Goal: Task Accomplishment & Management: Manage account settings

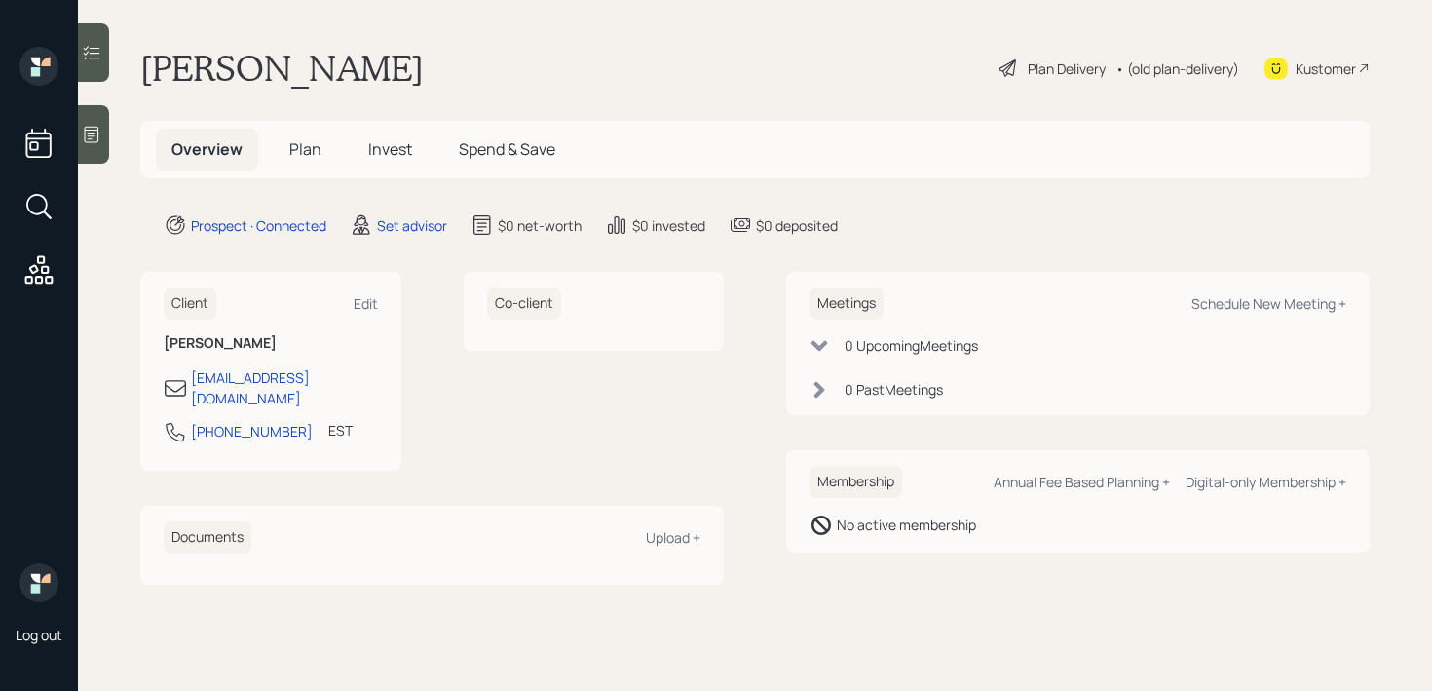
click at [78, 124] on div at bounding box center [93, 134] width 31 height 58
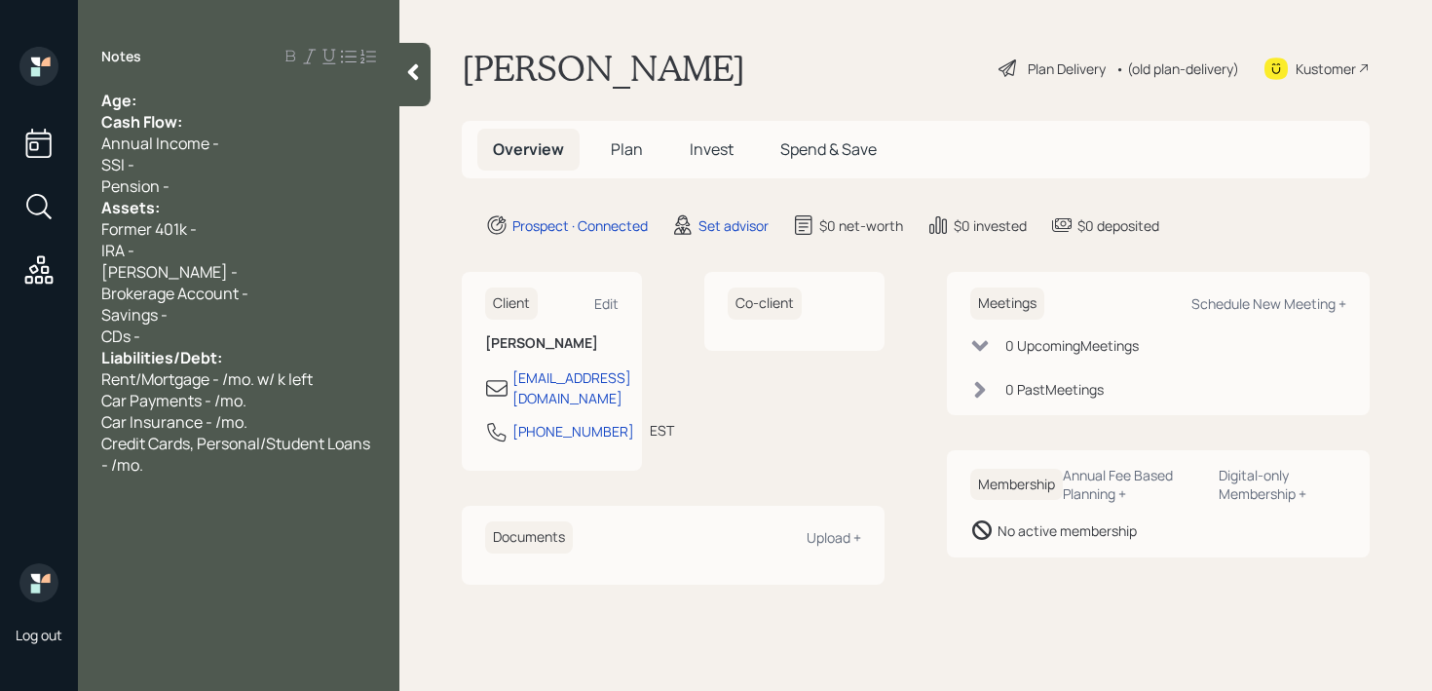
click at [165, 97] on div "Age:" at bounding box center [238, 100] width 275 height 21
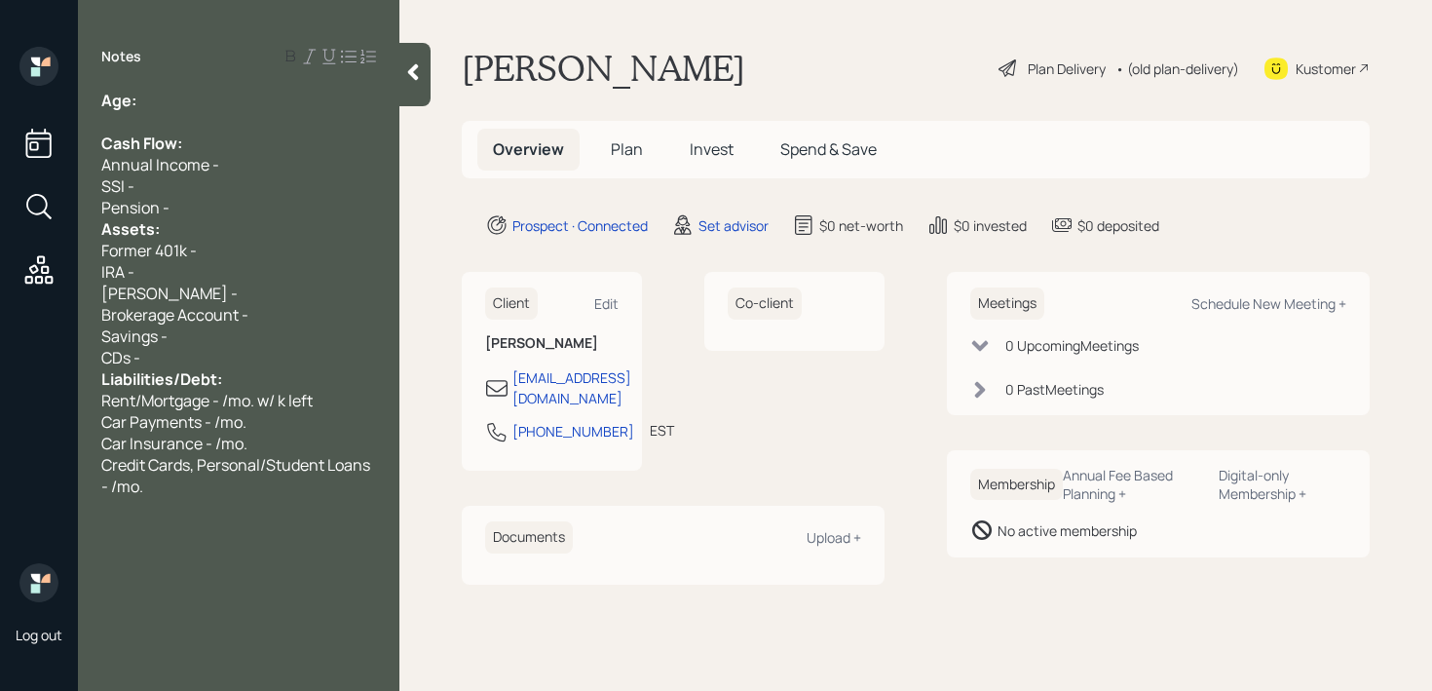
click at [195, 227] on div "Assets:" at bounding box center [238, 228] width 275 height 21
click at [208, 220] on div "Assets:" at bounding box center [238, 228] width 275 height 21
click at [240, 192] on div "SSI -" at bounding box center [238, 185] width 275 height 21
click at [215, 200] on div "Pension -" at bounding box center [238, 207] width 275 height 21
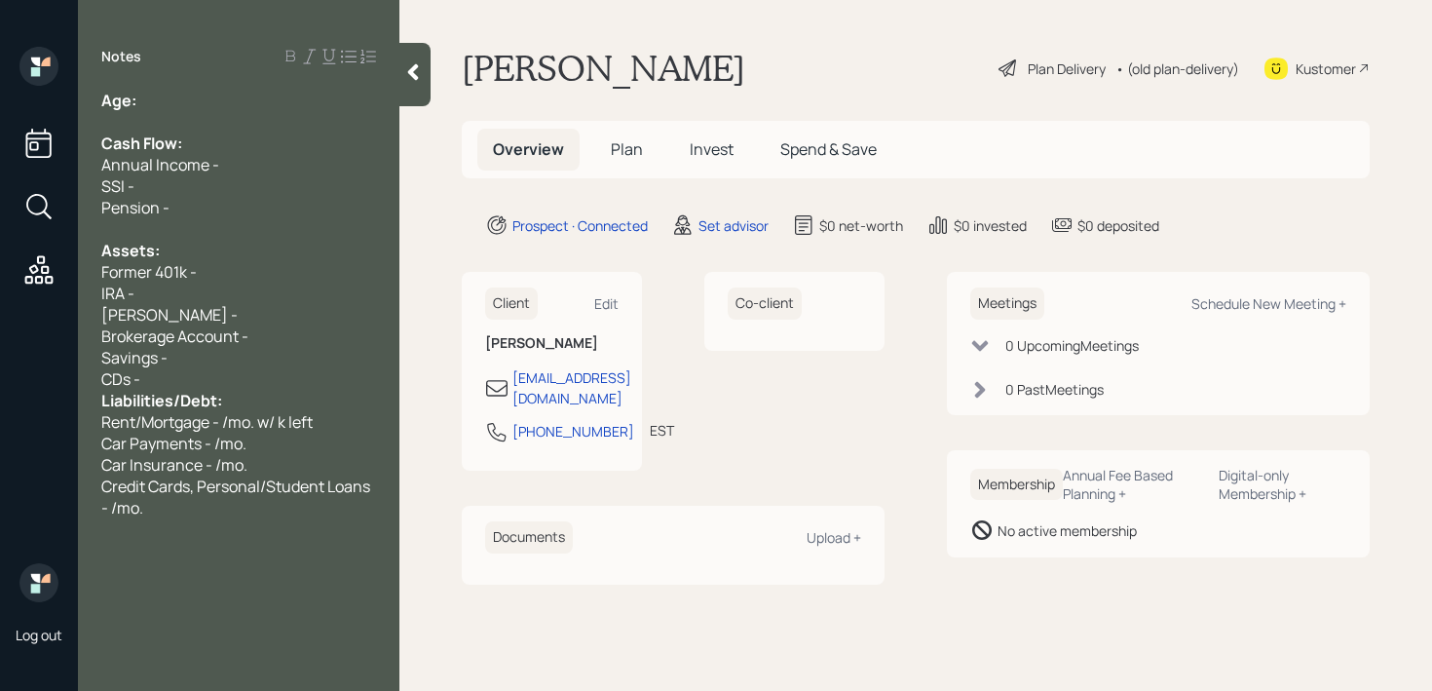
click at [218, 391] on span "Liabilities/Debt:" at bounding box center [161, 400] width 121 height 21
click at [227, 385] on div "CDs -" at bounding box center [238, 378] width 275 height 21
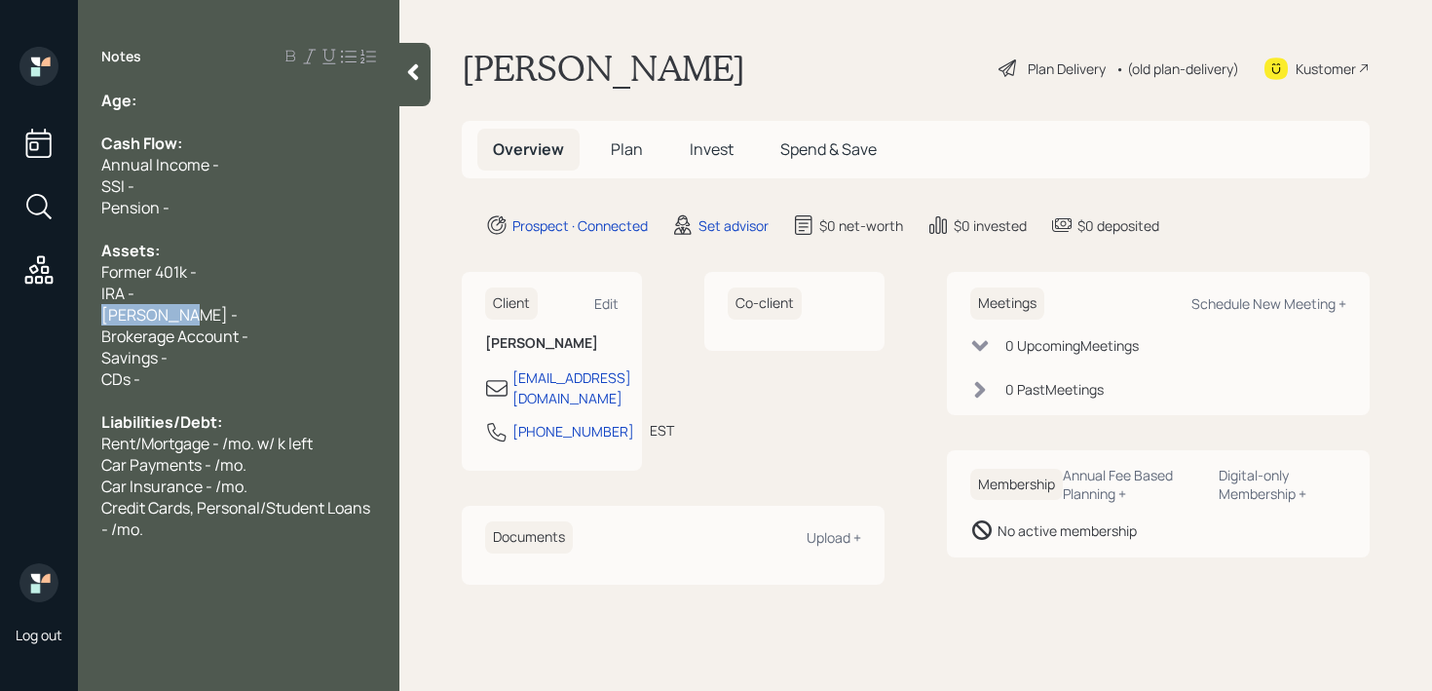
drag, startPoint x: 175, startPoint y: 313, endPoint x: 0, endPoint y: 313, distance: 175.4
click at [0, 313] on div "Log out Notes Age: Cash Flow: Annual Income - SSI - Pension - Assets: Former 40…" at bounding box center [716, 345] width 1432 height 691
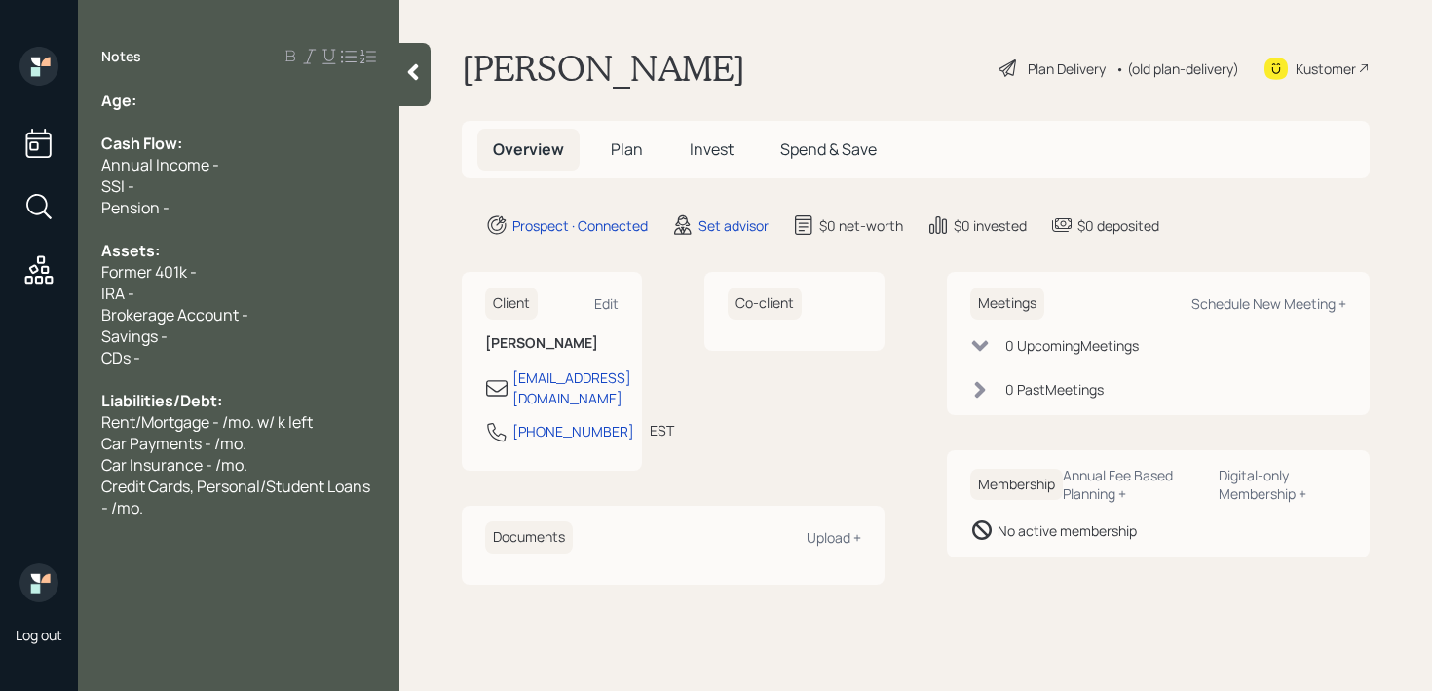
click at [171, 514] on div "Credit Cards, Personal/Student Loans - /mo." at bounding box center [238, 497] width 275 height 43
click at [334, 283] on div "IRA -" at bounding box center [238, 293] width 275 height 21
click at [342, 274] on div "Former 401k -" at bounding box center [238, 271] width 275 height 21
click at [327, 285] on div "IRA -" at bounding box center [238, 293] width 275 height 21
click at [152, 90] on div "Age:" at bounding box center [238, 100] width 275 height 21
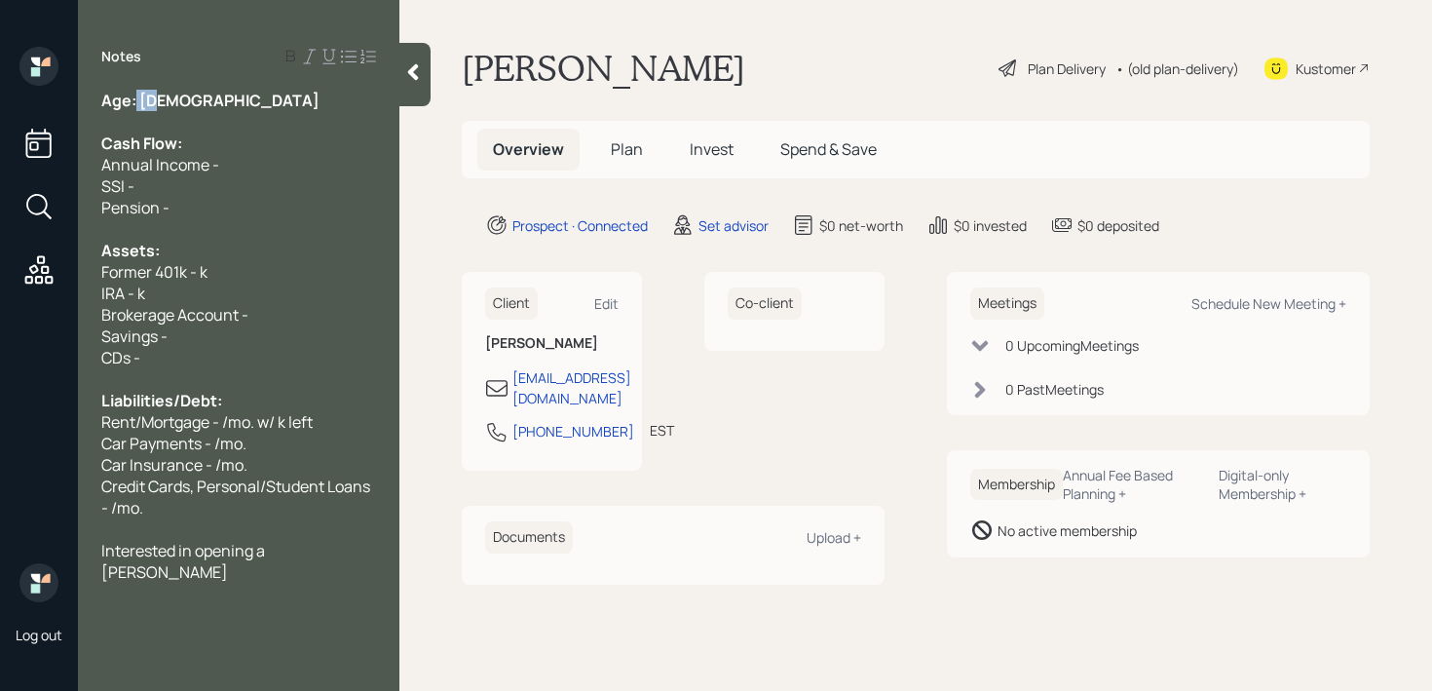
drag, startPoint x: 165, startPoint y: 100, endPoint x: 138, endPoint y: 100, distance: 26.3
click at [138, 100] on div "Age: [DEMOGRAPHIC_DATA]" at bounding box center [238, 100] width 275 height 21
click at [188, 100] on div "Age: [DEMOGRAPHIC_DATA]" at bounding box center [238, 100] width 275 height 21
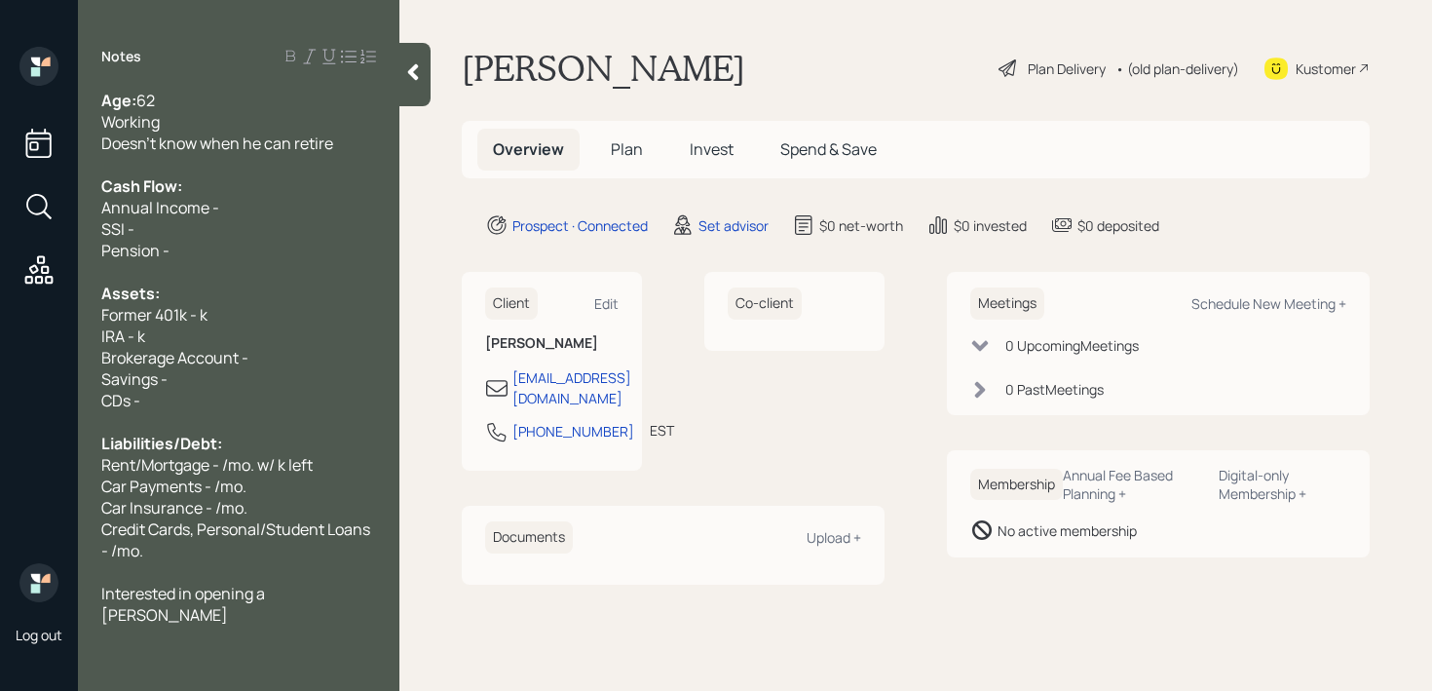
click at [229, 202] on div "Annual Income -" at bounding box center [238, 207] width 275 height 21
drag, startPoint x: 217, startPoint y: 239, endPoint x: 94, endPoint y: 232, distance: 123.9
click at [94, 232] on div "Age: [DEMOGRAPHIC_DATA] Working Doesn't know when he can retire Cash Flow: Annu…" at bounding box center [239, 358] width 322 height 536
drag, startPoint x: 174, startPoint y: 256, endPoint x: 76, endPoint y: 236, distance: 100.5
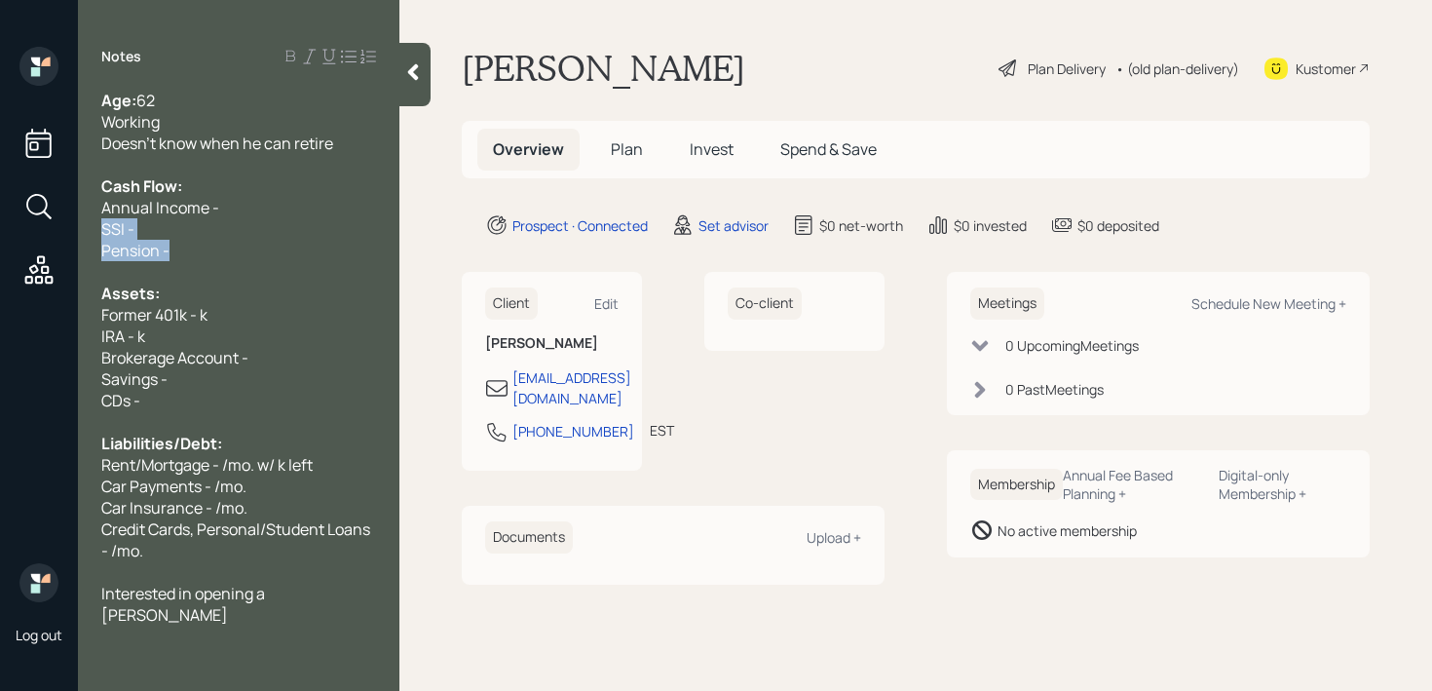
click at [76, 236] on div "Log out Notes Age: [DEMOGRAPHIC_DATA] Working Doesn't know when he can retire C…" at bounding box center [716, 345] width 1432 height 691
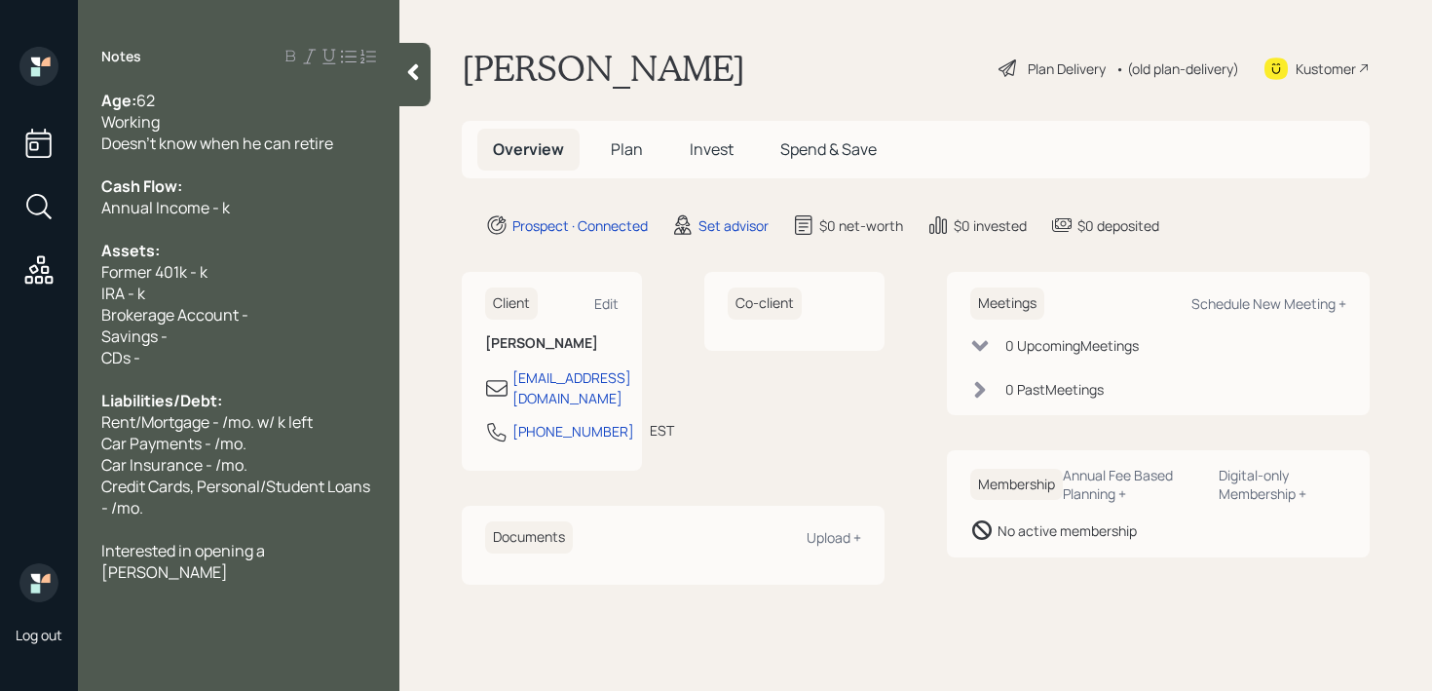
click at [305, 318] on div "Brokerage Account -" at bounding box center [238, 314] width 275 height 21
click at [204, 274] on span "Former 401k - k" at bounding box center [154, 271] width 106 height 21
click at [135, 295] on span "IRA - k" at bounding box center [123, 293] width 44 height 21
click at [270, 308] on div "Brokerage Account -" at bounding box center [238, 314] width 275 height 21
drag, startPoint x: 285, startPoint y: 292, endPoint x: 128, endPoint y: 292, distance: 156.9
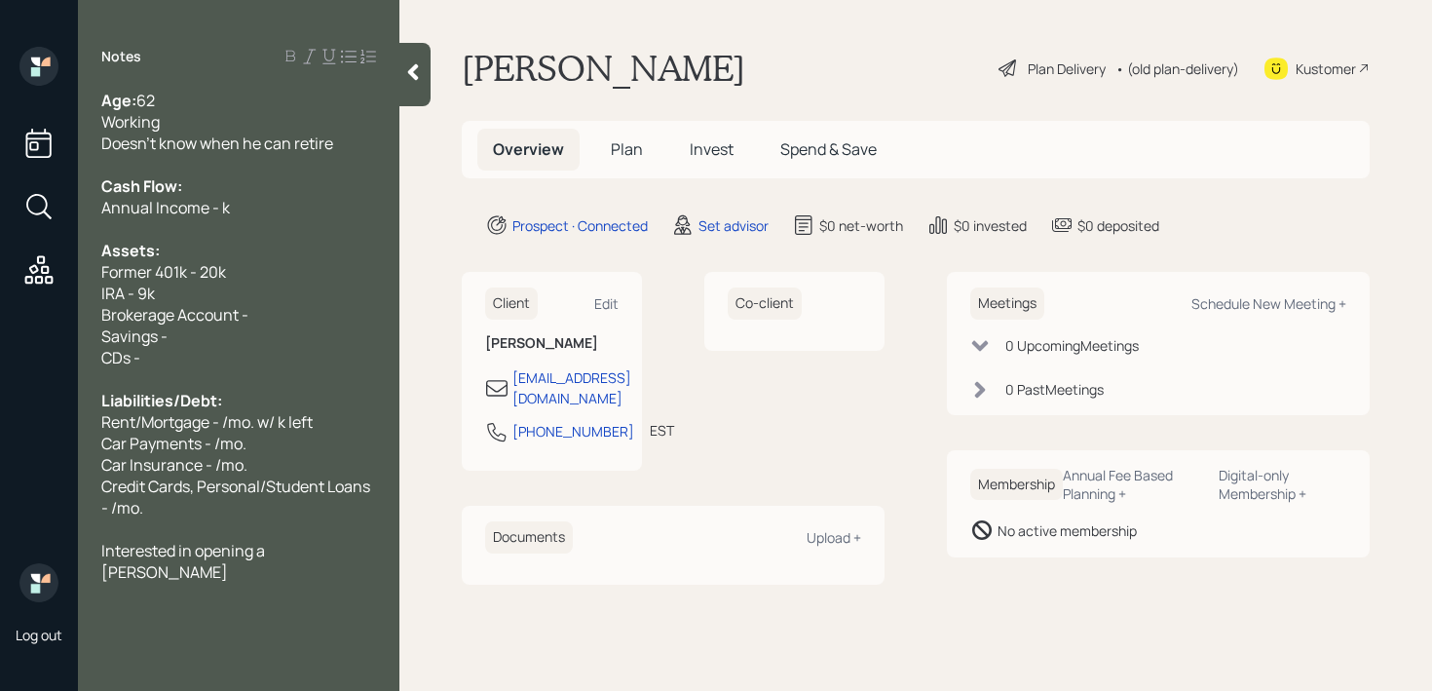
click at [128, 292] on div "IRA - 9k" at bounding box center [238, 293] width 275 height 21
click at [175, 296] on div "IRA - 9k" at bounding box center [238, 293] width 275 height 21
drag, startPoint x: 185, startPoint y: 296, endPoint x: 90, endPoint y: 276, distance: 97.7
click at [90, 276] on div "Age: [DEMOGRAPHIC_DATA] Working Doesn't know when he can retire Cash Flow: Annu…" at bounding box center [239, 336] width 322 height 493
click at [210, 280] on span "Former 401k - 20k" at bounding box center [163, 271] width 125 height 21
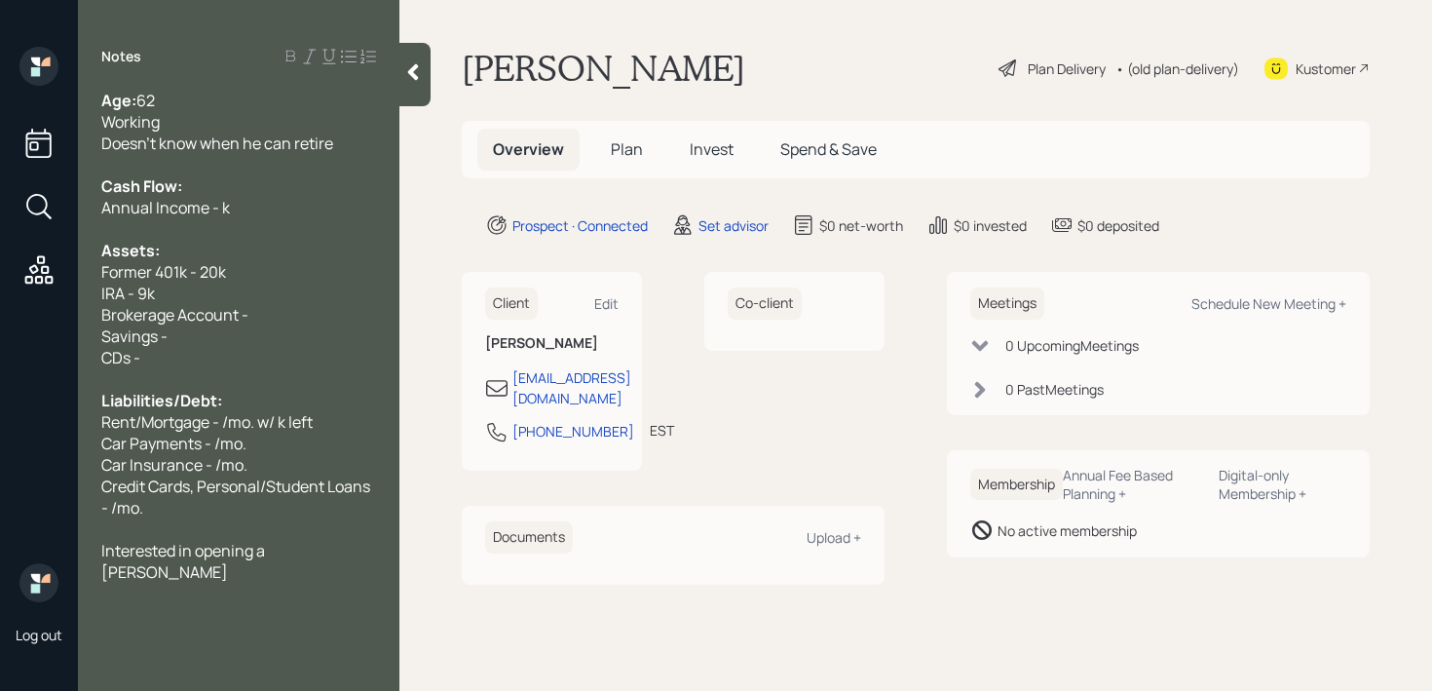
click at [210, 297] on div "IRA - 9k" at bounding box center [238, 293] width 275 height 21
drag, startPoint x: 210, startPoint y: 297, endPoint x: 91, endPoint y: 264, distance: 124.3
click at [90, 264] on div "Age: [DEMOGRAPHIC_DATA] Working Doesn't know when he can retire Cash Flow: Annu…" at bounding box center [239, 336] width 322 height 493
click at [178, 268] on span "Former 401k - 20k" at bounding box center [163, 271] width 125 height 21
drag, startPoint x: 178, startPoint y: 283, endPoint x: 99, endPoint y: 278, distance: 79.1
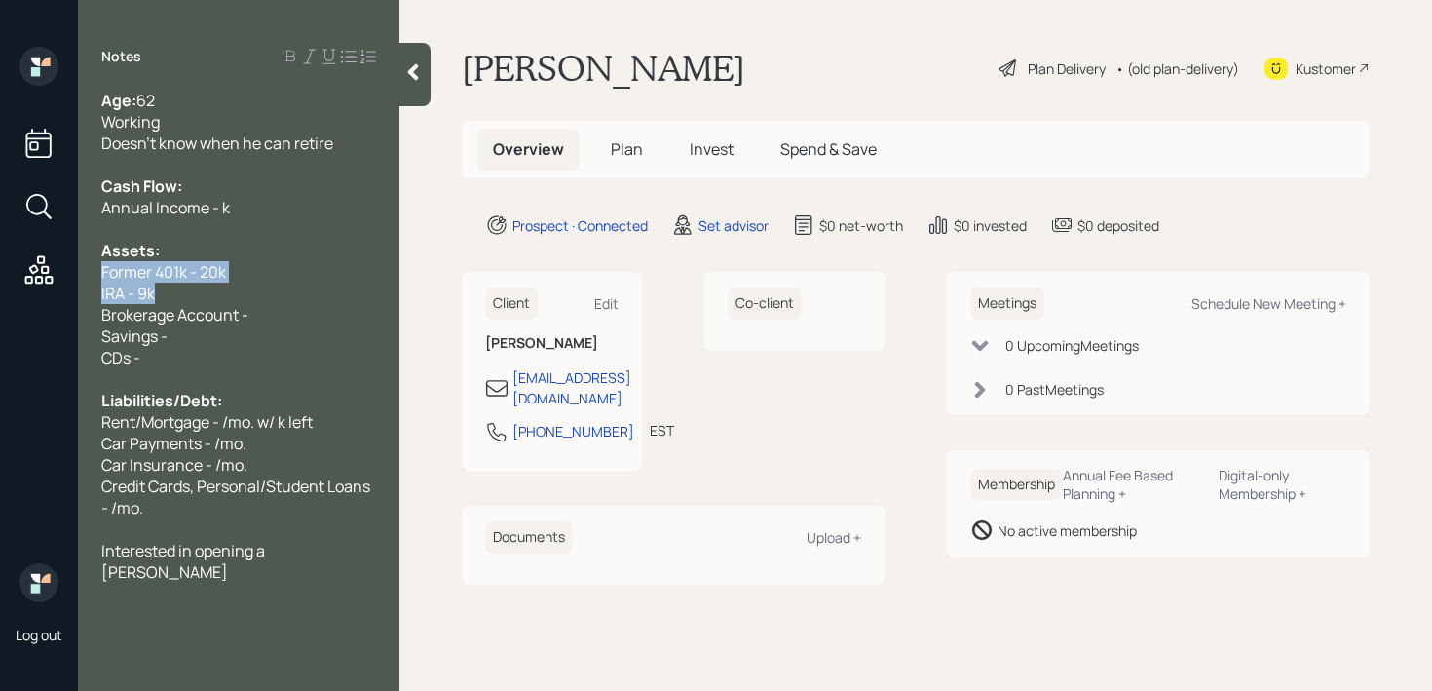
click at [99, 278] on div "Age: [DEMOGRAPHIC_DATA] Working Doesn't know when he can retire Cash Flow: Annu…" at bounding box center [239, 336] width 322 height 493
click at [183, 292] on div "IRA - 9k" at bounding box center [238, 293] width 275 height 21
click at [189, 313] on span "Brokerage Account -" at bounding box center [174, 314] width 147 height 21
click at [189, 328] on div "Savings -" at bounding box center [238, 335] width 275 height 21
click at [278, 301] on div "IRA - 9k" at bounding box center [238, 293] width 275 height 21
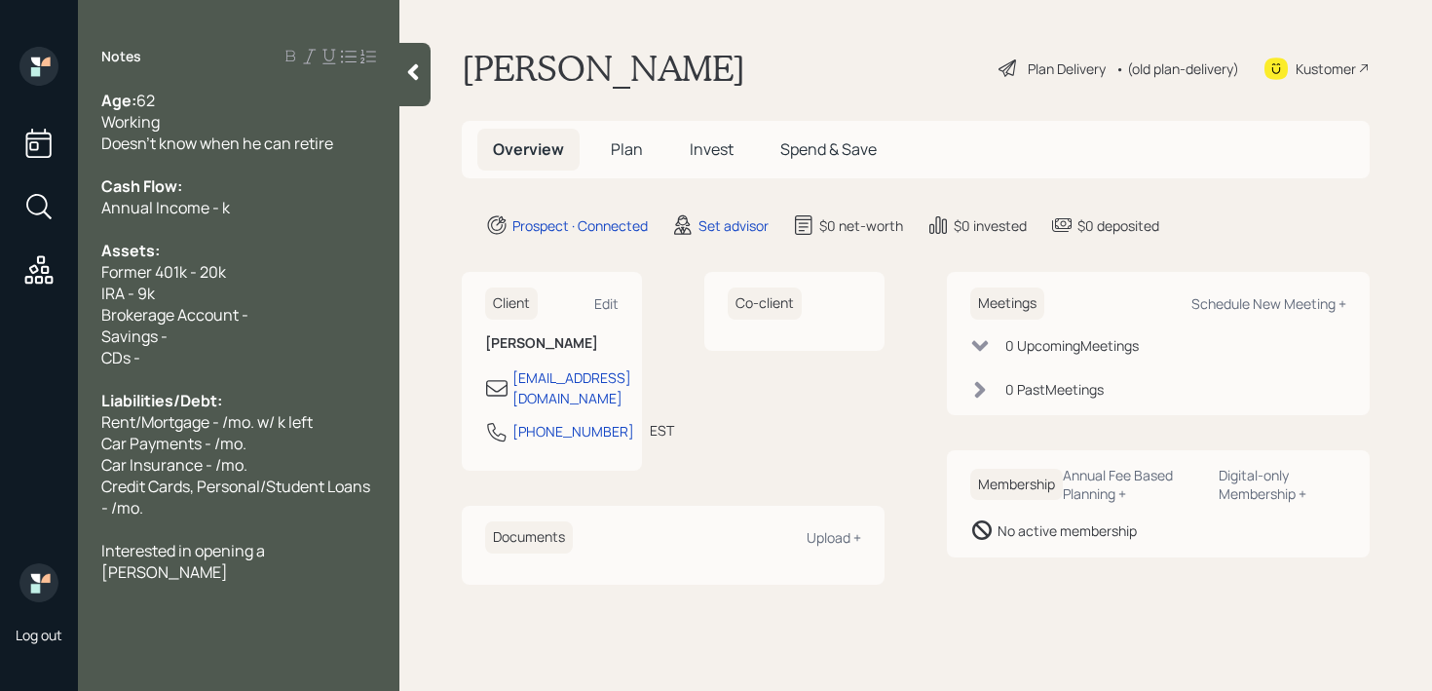
click at [277, 309] on div "Brokerage Account -" at bounding box center [238, 314] width 275 height 21
click at [280, 285] on div "IRA - 9k" at bounding box center [238, 293] width 275 height 21
click at [273, 315] on div "Brokerage Account -" at bounding box center [238, 314] width 275 height 21
click at [229, 307] on span "Brokerage Account - ~30k" at bounding box center [194, 314] width 187 height 21
click at [229, 324] on span "Brokerage Account - ~30k" at bounding box center [194, 314] width 187 height 21
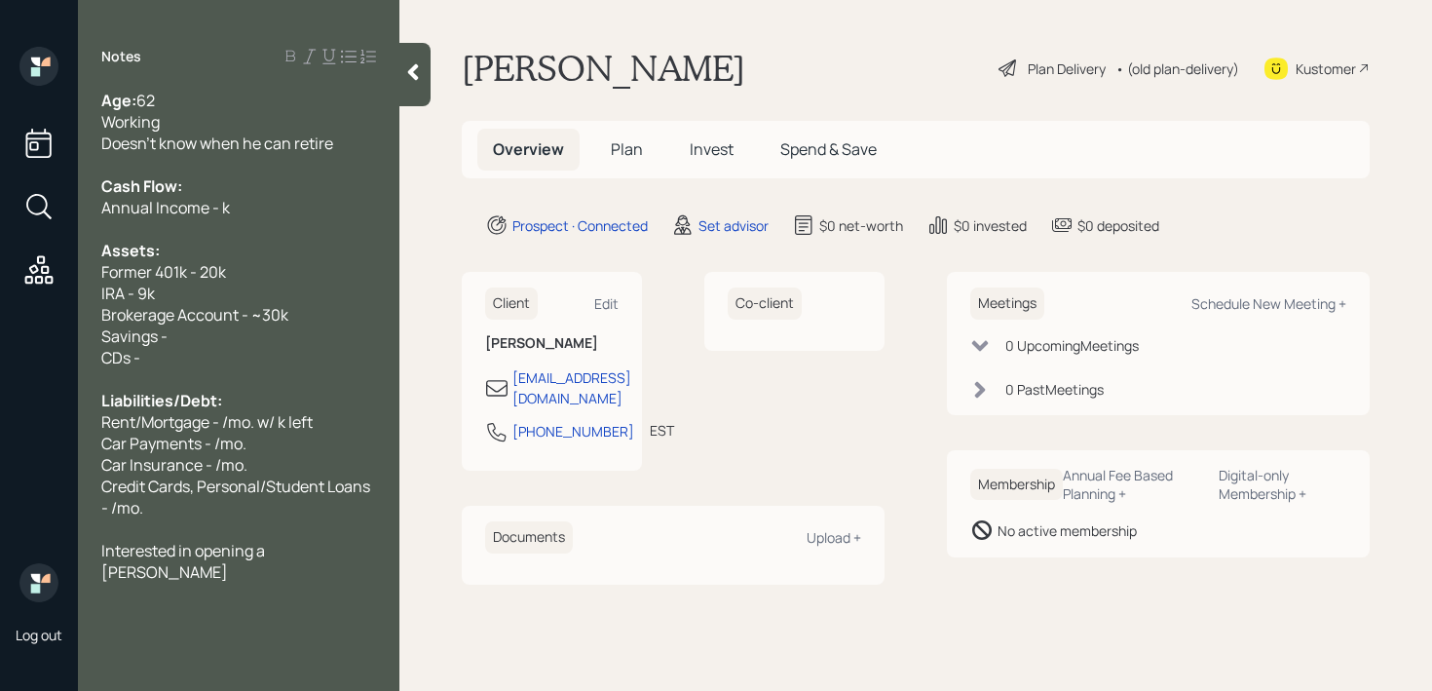
click at [229, 333] on div "Savings -" at bounding box center [238, 335] width 275 height 21
click at [263, 439] on div "Car Payments - /mo." at bounding box center [238, 443] width 275 height 21
click at [174, 339] on div "Savings -" at bounding box center [238, 335] width 275 height 21
click at [192, 336] on div "Savings -" at bounding box center [238, 335] width 275 height 21
click at [219, 202] on span "Annual Income - k" at bounding box center [165, 207] width 129 height 21
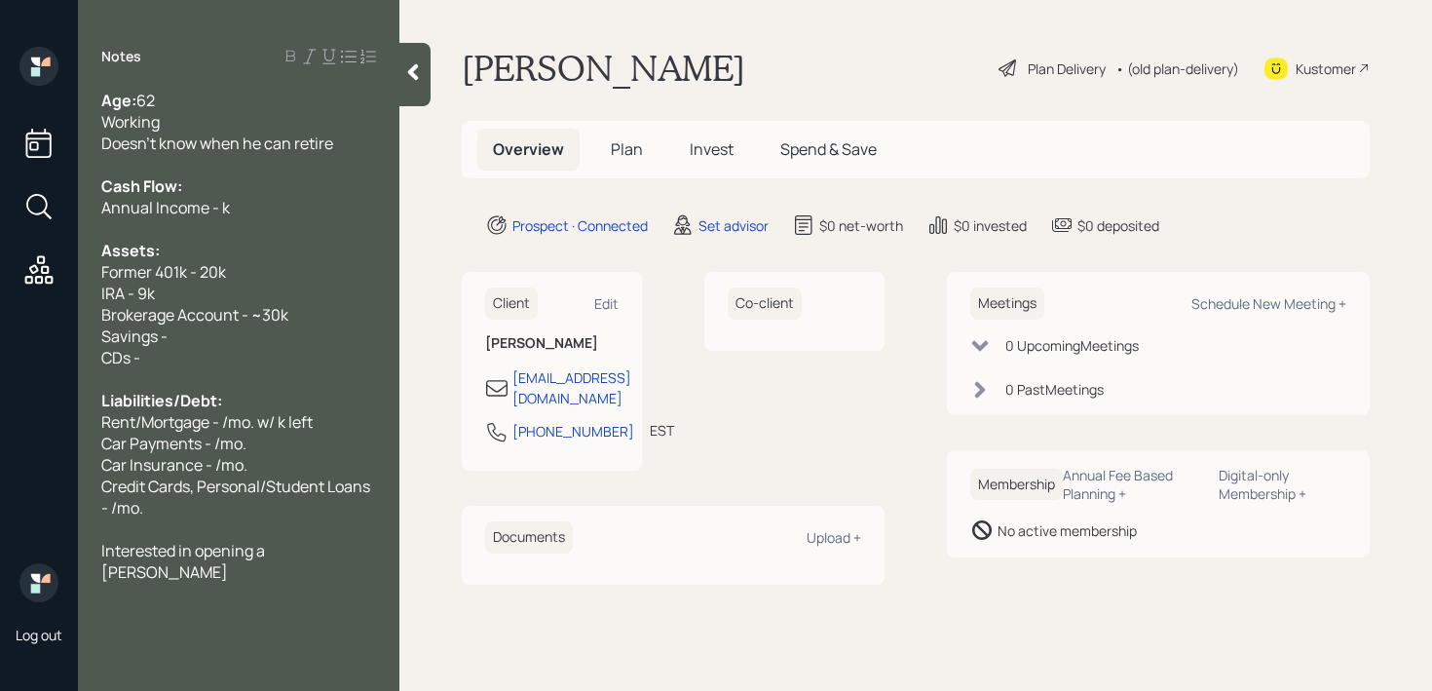
click at [348, 137] on div "Doesn't know when he can retire" at bounding box center [238, 143] width 275 height 21
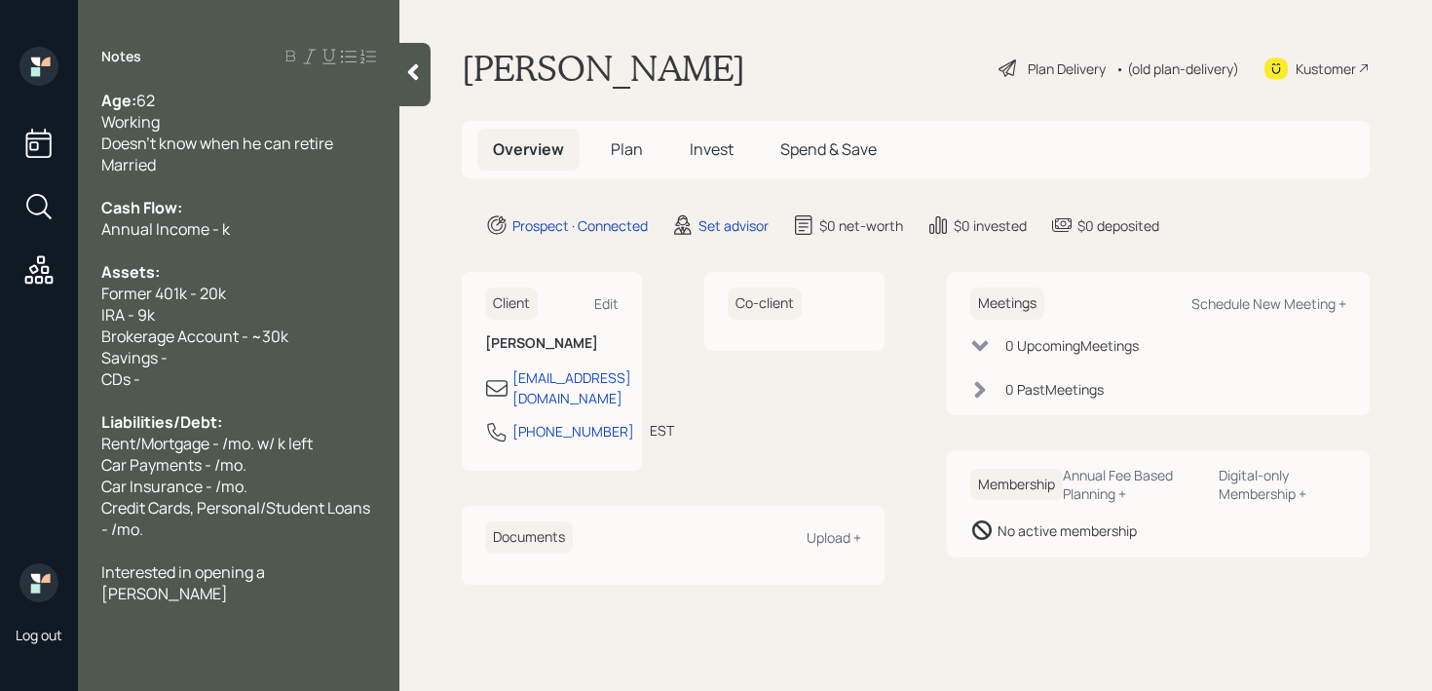
click at [256, 221] on div "Annual Income - k" at bounding box center [238, 228] width 275 height 21
click at [221, 233] on span "Annual Income - k" at bounding box center [165, 228] width 129 height 21
click at [336, 302] on div "Former 401k - 20k" at bounding box center [238, 293] width 275 height 21
click at [294, 304] on div "IRA - 9k" at bounding box center [238, 314] width 275 height 21
drag, startPoint x: 294, startPoint y: 304, endPoint x: 2, endPoint y: 304, distance: 292.3
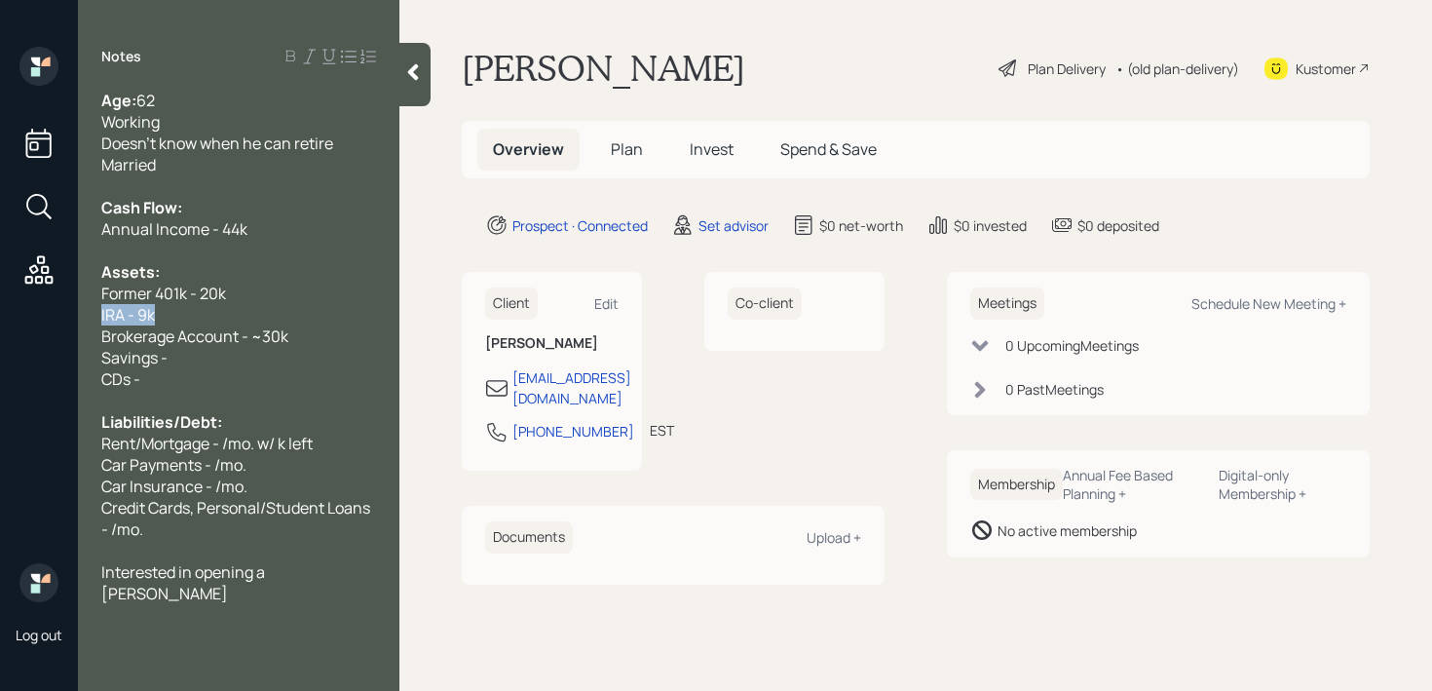
click at [4, 304] on div "Log out Notes Age: [DEMOGRAPHIC_DATA] Working Doesn't know when he can retire M…" at bounding box center [716, 345] width 1432 height 691
click at [192, 316] on div "IRA - 9k" at bounding box center [238, 314] width 275 height 21
drag, startPoint x: 192, startPoint y: 316, endPoint x: 83, endPoint y: 299, distance: 110.4
click at [83, 299] on div "Age: [DEMOGRAPHIC_DATA] Working Doesn't know when he can retire Married Cash Fl…" at bounding box center [239, 347] width 322 height 514
click at [227, 299] on div "Former 401k - 20k" at bounding box center [238, 293] width 275 height 21
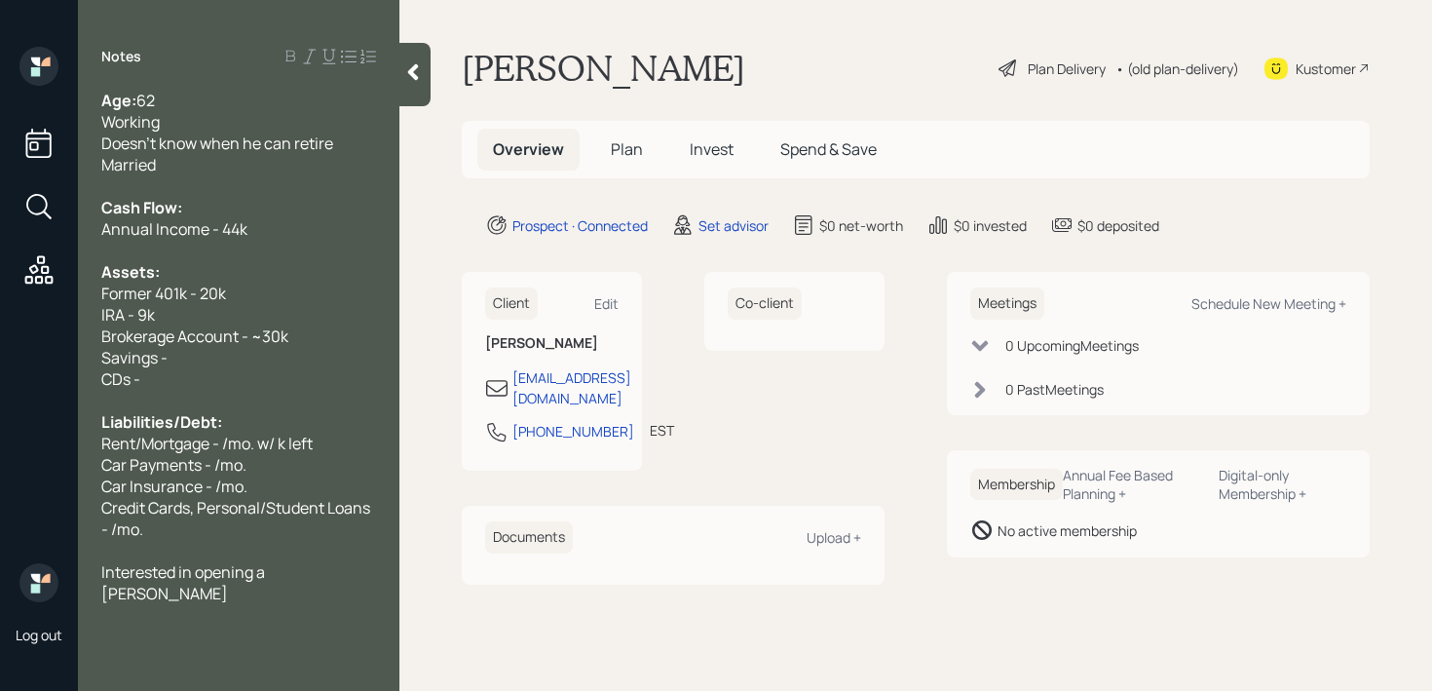
click at [287, 228] on div "Annual Income - 44k" at bounding box center [238, 228] width 275 height 21
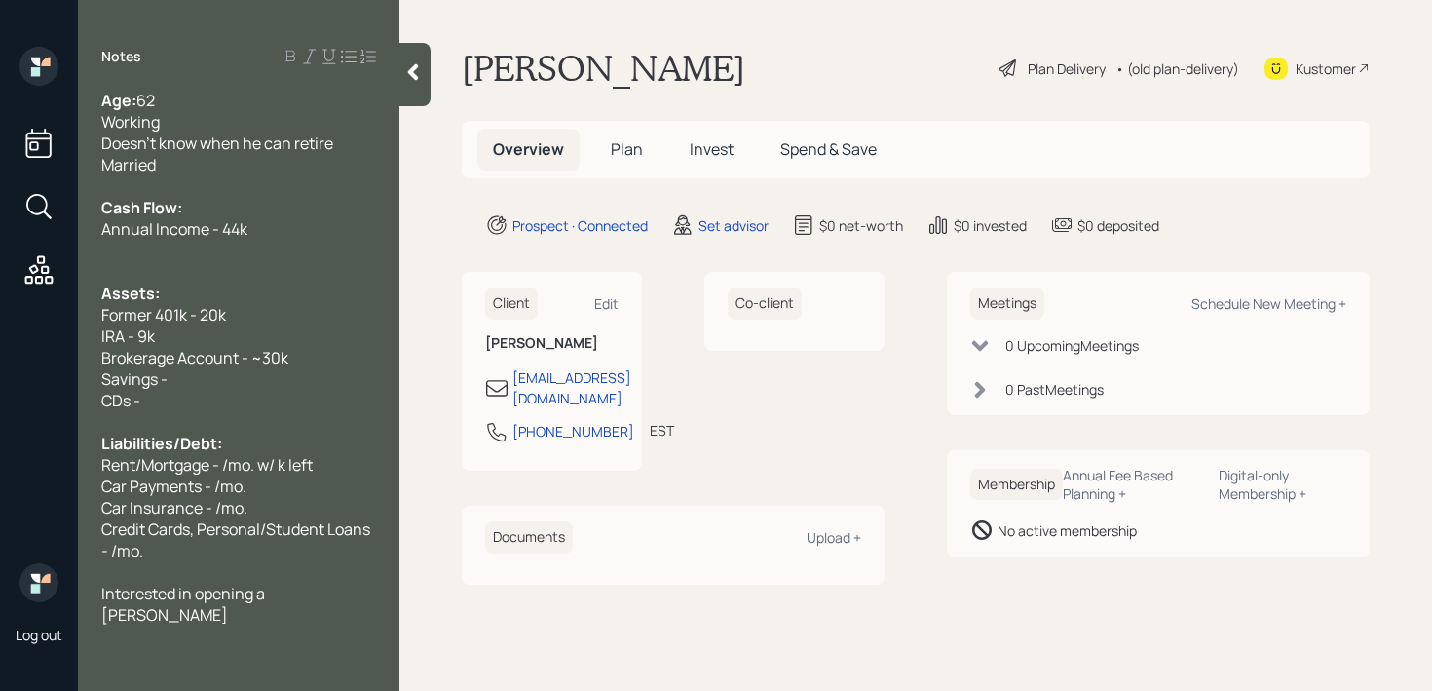
click at [152, 232] on span "Annual Income - 44k" at bounding box center [174, 228] width 146 height 21
click at [198, 399] on div "CDs -" at bounding box center [238, 400] width 275 height 21
drag, startPoint x: 202, startPoint y: 399, endPoint x: 59, endPoint y: 400, distance: 142.3
click at [59, 400] on div "Log out Notes Age: [DEMOGRAPHIC_DATA] Working Doesn't know when he can retire M…" at bounding box center [716, 345] width 1432 height 691
click at [209, 391] on div at bounding box center [238, 400] width 275 height 21
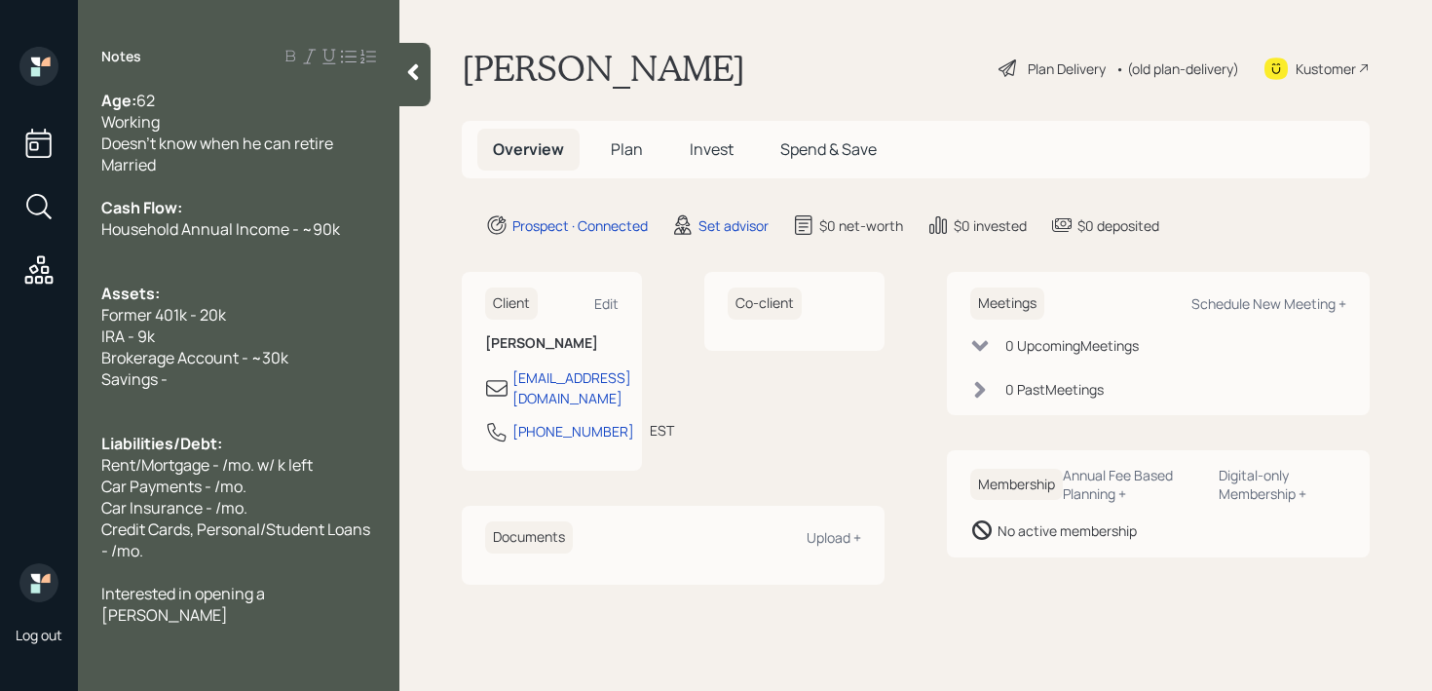
click at [217, 370] on div "Savings -" at bounding box center [238, 378] width 275 height 21
click at [349, 395] on div at bounding box center [238, 400] width 275 height 21
drag, startPoint x: 354, startPoint y: 383, endPoint x: 54, endPoint y: 383, distance: 300.1
click at [54, 383] on div "Log out Notes Age: [DEMOGRAPHIC_DATA] Working Doesn't know when he can retire M…" at bounding box center [716, 345] width 1432 height 691
click at [187, 378] on span "Savings - doesn't know how much" at bounding box center [223, 378] width 244 height 21
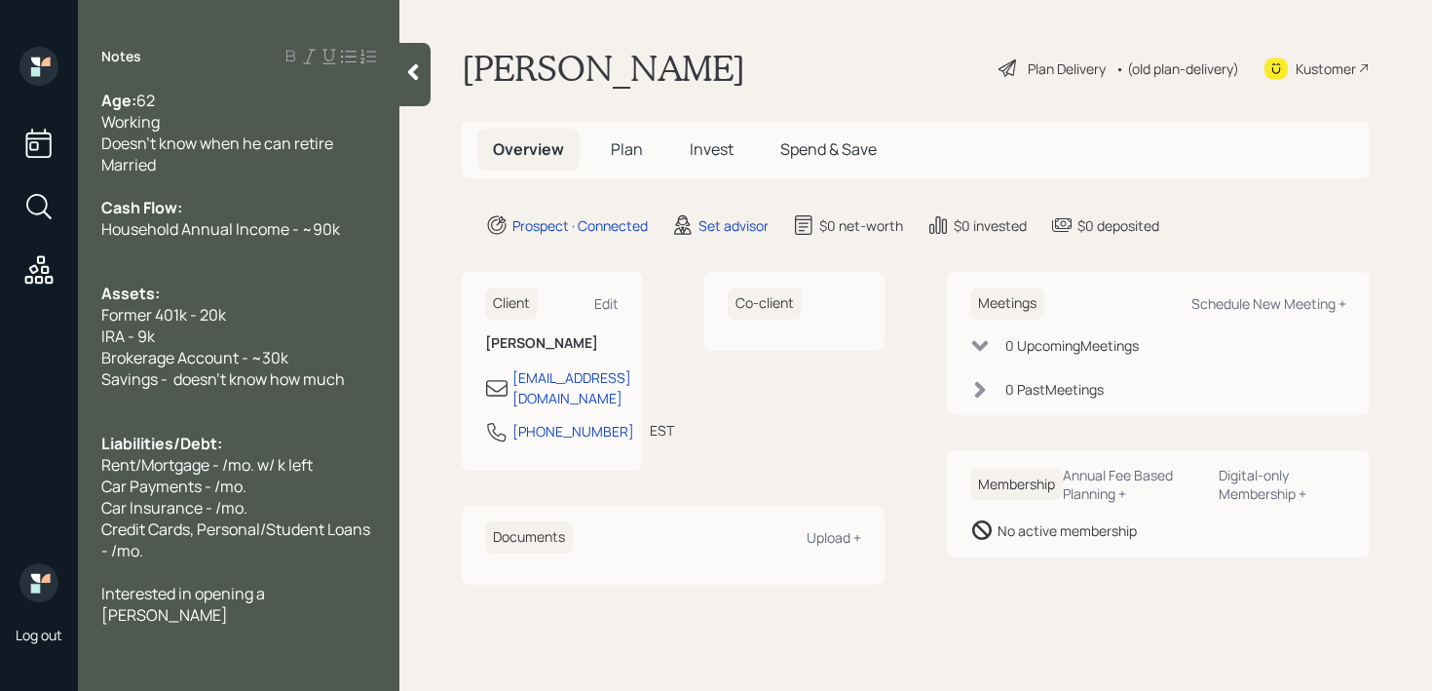
click at [349, 383] on div "Savings - doesn't know how much" at bounding box center [238, 378] width 275 height 21
click at [333, 509] on div "Car Insurance - /mo." at bounding box center [238, 507] width 275 height 21
click at [292, 509] on div "Car Insurance - /mo." at bounding box center [238, 507] width 275 height 21
click at [253, 551] on div "Credit Cards, Personal/Student Loans - /mo." at bounding box center [238, 539] width 275 height 43
drag, startPoint x: 144, startPoint y: 469, endPoint x: 47, endPoint y: 469, distance: 97.4
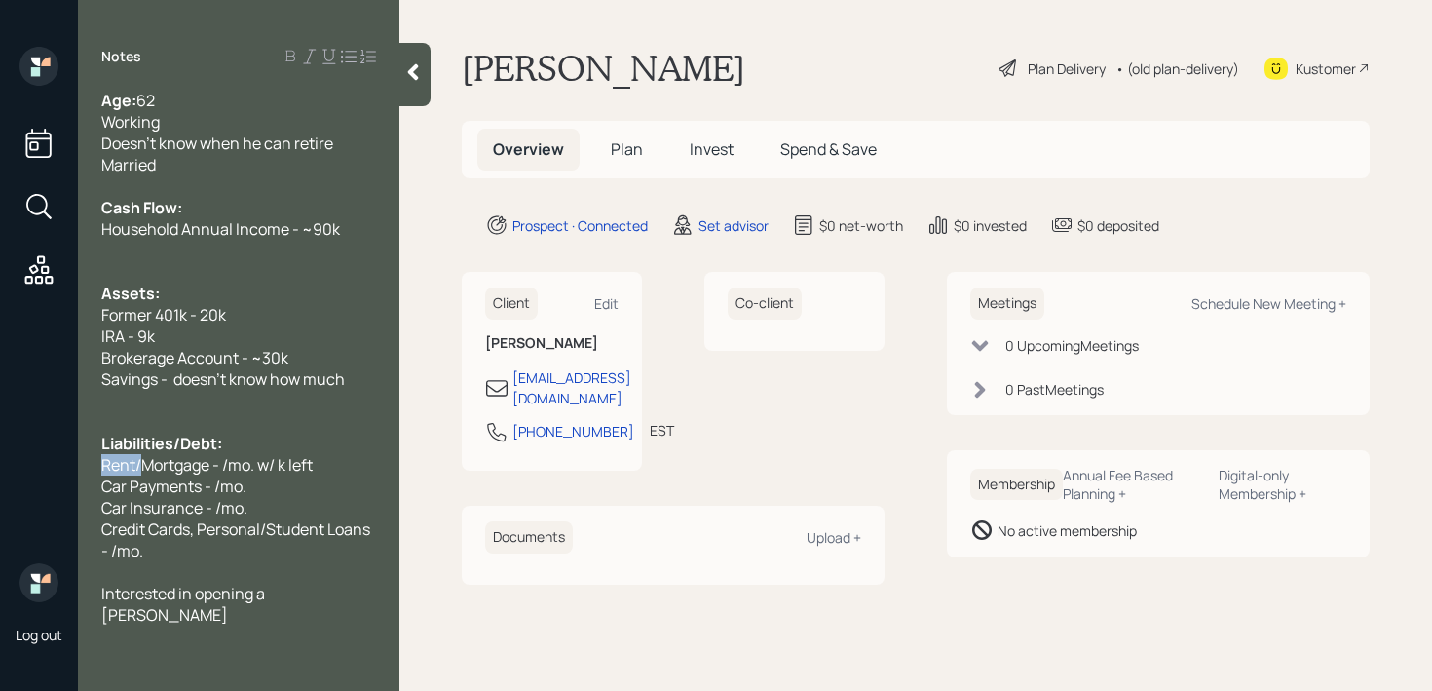
click at [47, 469] on div "Log out Notes Age: [DEMOGRAPHIC_DATA] Working Doesn't know when he can retire M…" at bounding box center [716, 345] width 1432 height 691
click at [263, 480] on div "Car Payments - /mo." at bounding box center [238, 486] width 275 height 21
click at [99, 461] on div "Age: [DEMOGRAPHIC_DATA] Working Doesn't know when he can retire Married Cash Fl…" at bounding box center [239, 358] width 322 height 536
click at [272, 460] on span "Mortgage - /mo. w/ k left" at bounding box center [186, 464] width 171 height 21
drag, startPoint x: 288, startPoint y: 464, endPoint x: 223, endPoint y: 461, distance: 65.4
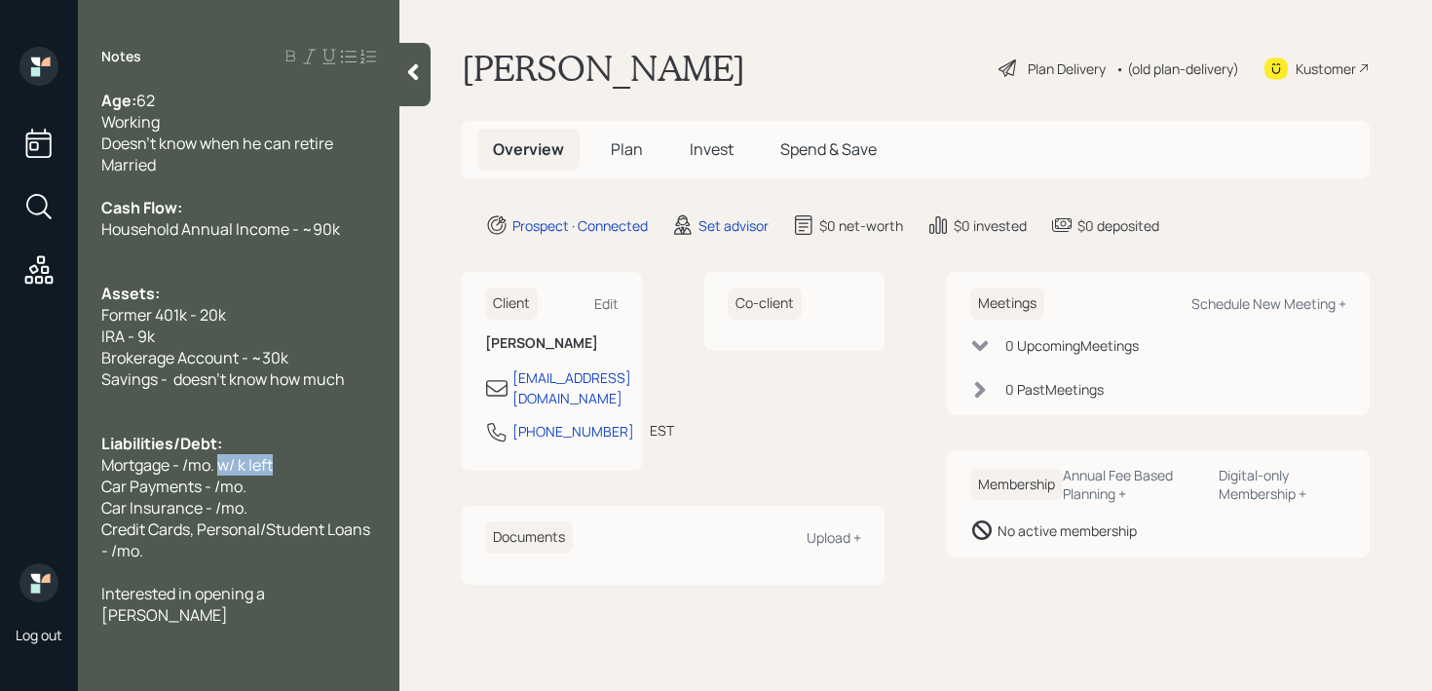
click at [223, 461] on div "Mortgage - /mo. w/ k left" at bounding box center [238, 464] width 275 height 21
click at [215, 481] on span "Car Payments - /mo." at bounding box center [173, 486] width 145 height 21
click at [215, 505] on span "Car Insurance - /mo." at bounding box center [174, 507] width 146 height 21
click at [244, 484] on span "Car Payments - ~600/mo." at bounding box center [193, 486] width 185 height 21
click at [228, 498] on span "Car Insurance - /mo." at bounding box center [174, 507] width 146 height 21
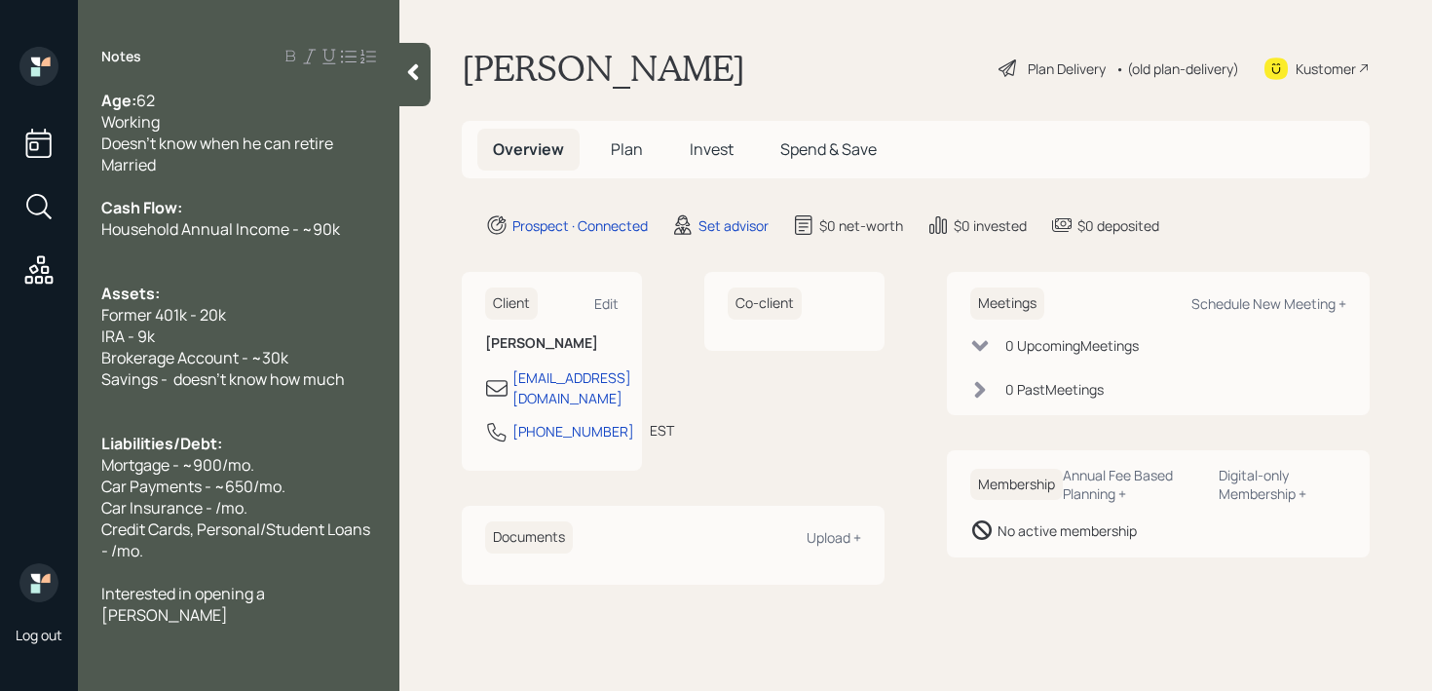
click at [212, 502] on span "Car Insurance - /mo." at bounding box center [174, 507] width 146 height 21
drag, startPoint x: 185, startPoint y: 551, endPoint x: 98, endPoint y: 532, distance: 88.7
click at [98, 532] on div "Age: [DEMOGRAPHIC_DATA] Working Doesn't know when he can retire Married Cash Fl…" at bounding box center [239, 358] width 322 height 536
click at [301, 539] on div "Timeshare - 10k left" at bounding box center [238, 528] width 275 height 21
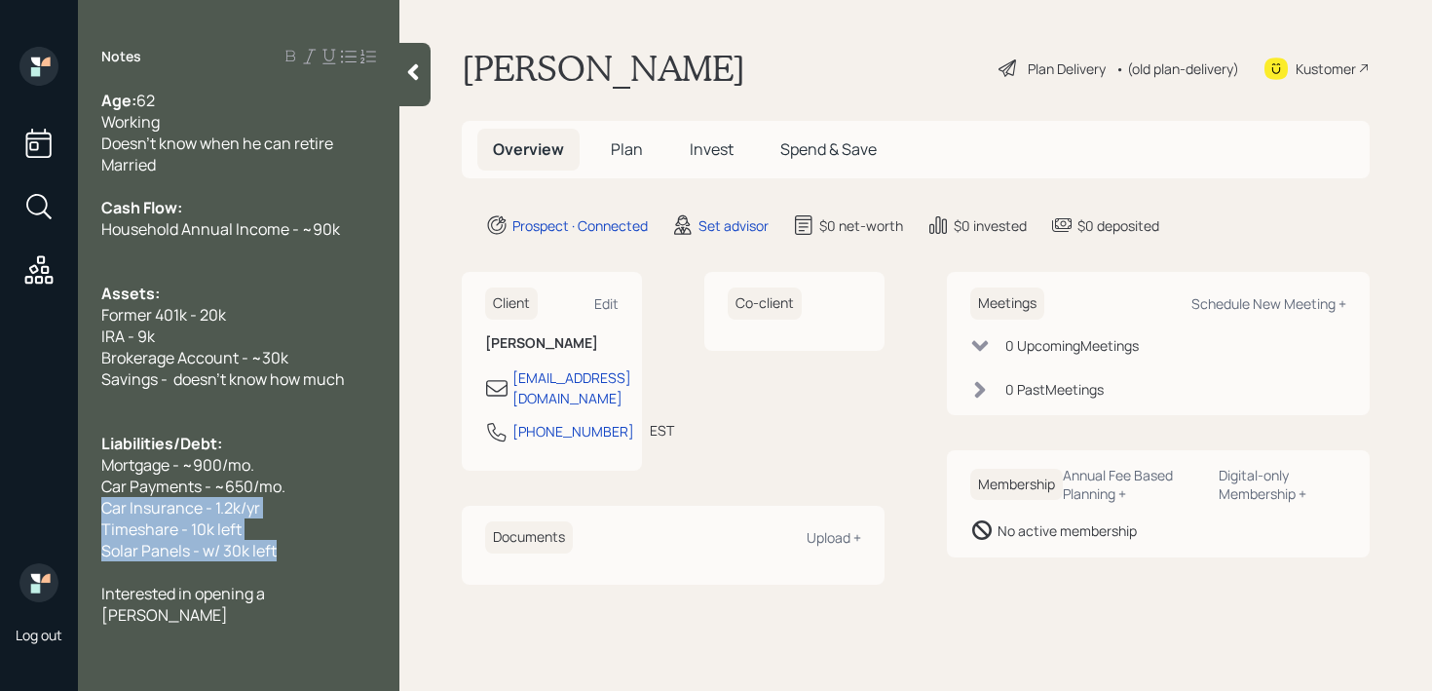
drag, startPoint x: 300, startPoint y: 549, endPoint x: 75, endPoint y: 497, distance: 230.9
click at [75, 497] on div "Log out Notes Age: [DEMOGRAPHIC_DATA] Working Doesn't know when he can retire M…" at bounding box center [716, 345] width 1432 height 691
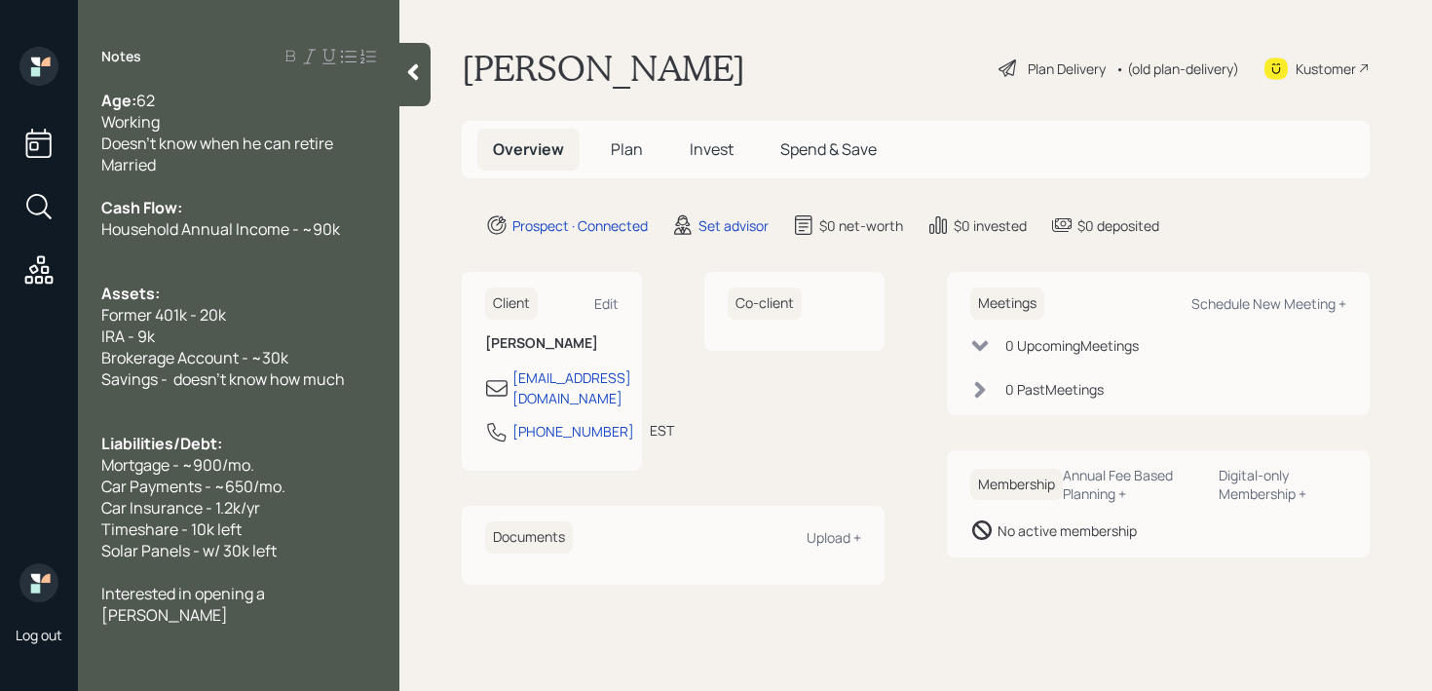
click at [229, 542] on span "Solar Panels - w/ 30k left" at bounding box center [188, 550] width 175 height 21
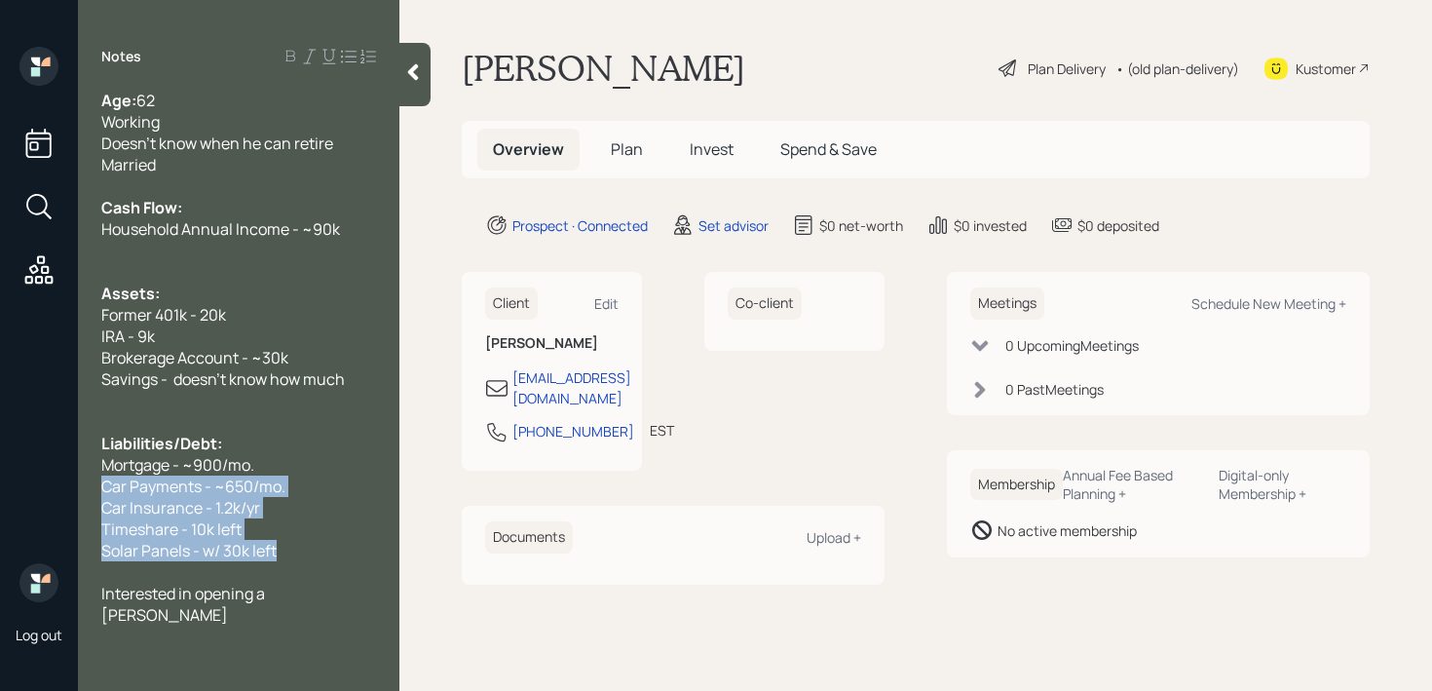
drag, startPoint x: 321, startPoint y: 547, endPoint x: 95, endPoint y: 482, distance: 234.1
click at [95, 482] on div "Age: [DEMOGRAPHIC_DATA] Working Doesn't know when he can retire Married Cash Fl…" at bounding box center [239, 358] width 322 height 536
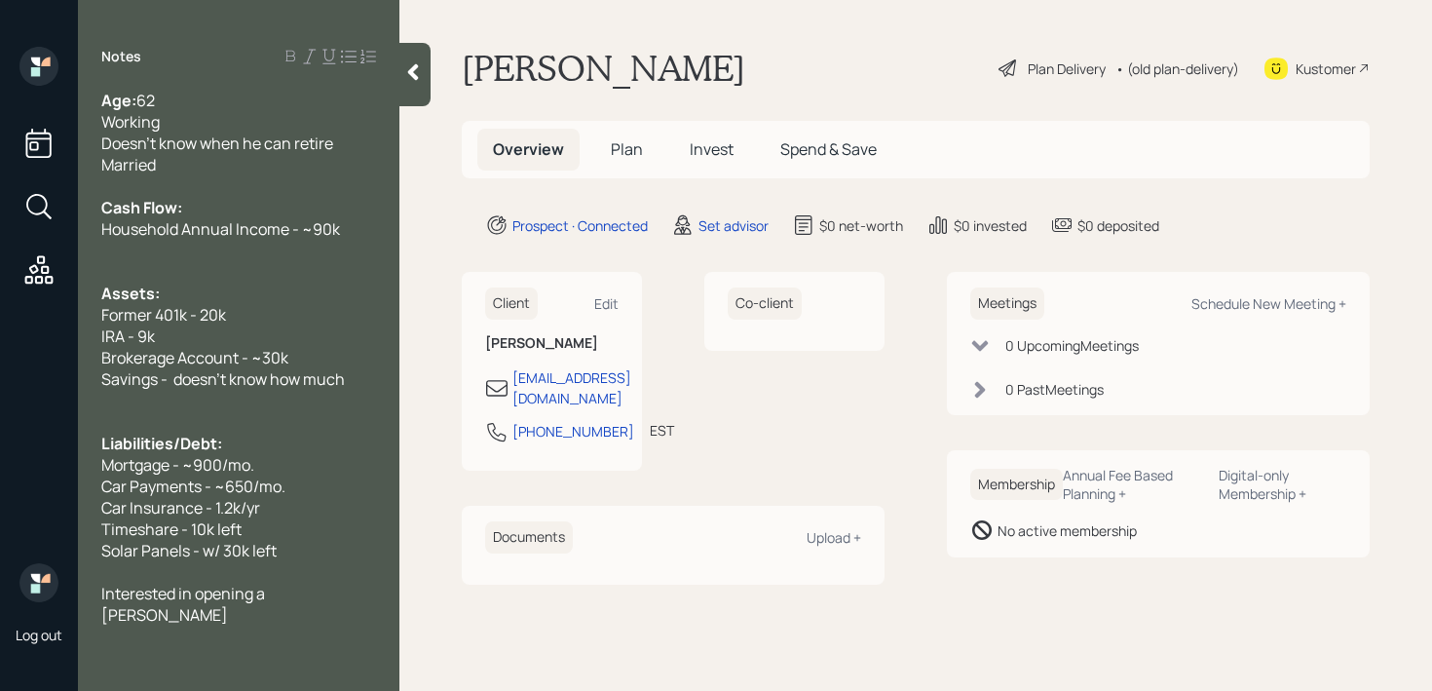
click at [95, 482] on div "Age: [DEMOGRAPHIC_DATA] Working Doesn't know when he can retire Married Cash Fl…" at bounding box center [239, 358] width 322 height 536
click at [190, 527] on span "Timeshare - 10k left" at bounding box center [171, 528] width 140 height 21
click at [301, 547] on div "Solar Panels - w/ 30k left" at bounding box center [238, 550] width 275 height 21
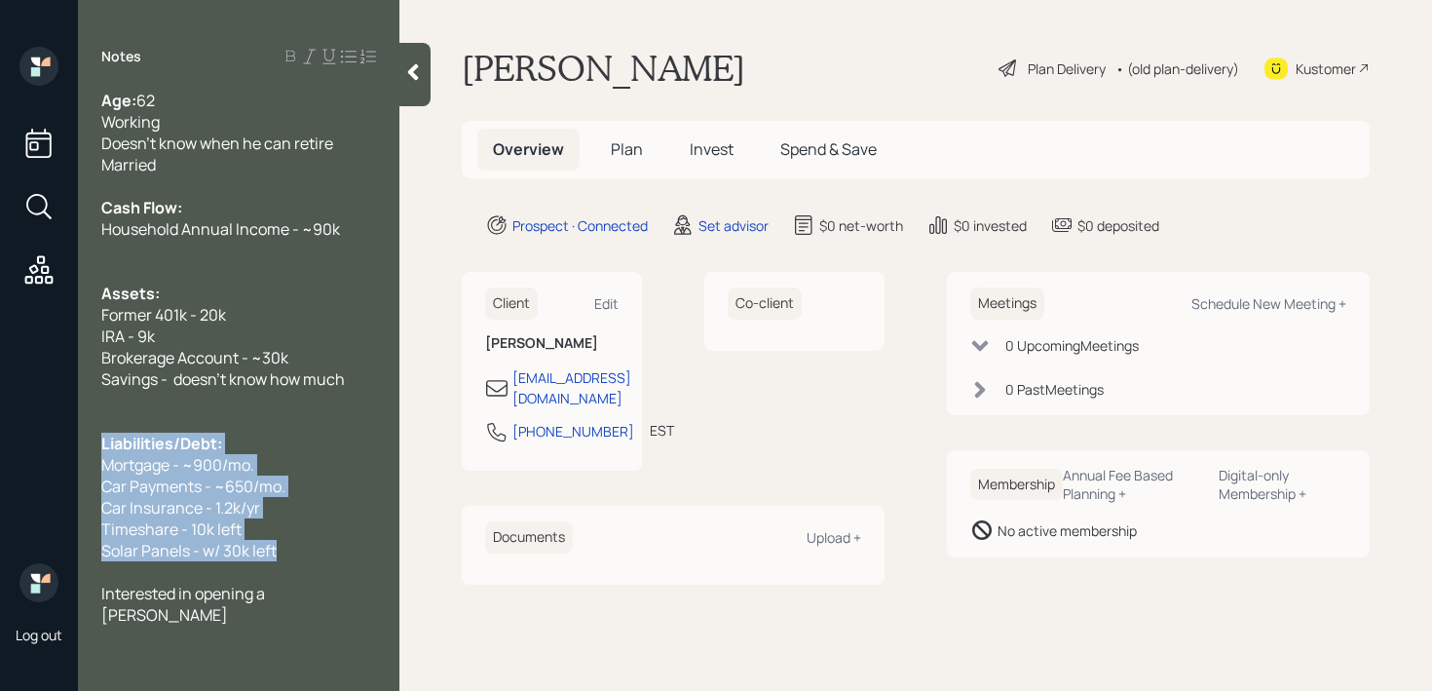
drag, startPoint x: 301, startPoint y: 547, endPoint x: 94, endPoint y: 450, distance: 228.9
click at [94, 450] on div "Age: [DEMOGRAPHIC_DATA] Working Doesn't know when he can retire Married Cash Fl…" at bounding box center [239, 358] width 322 height 536
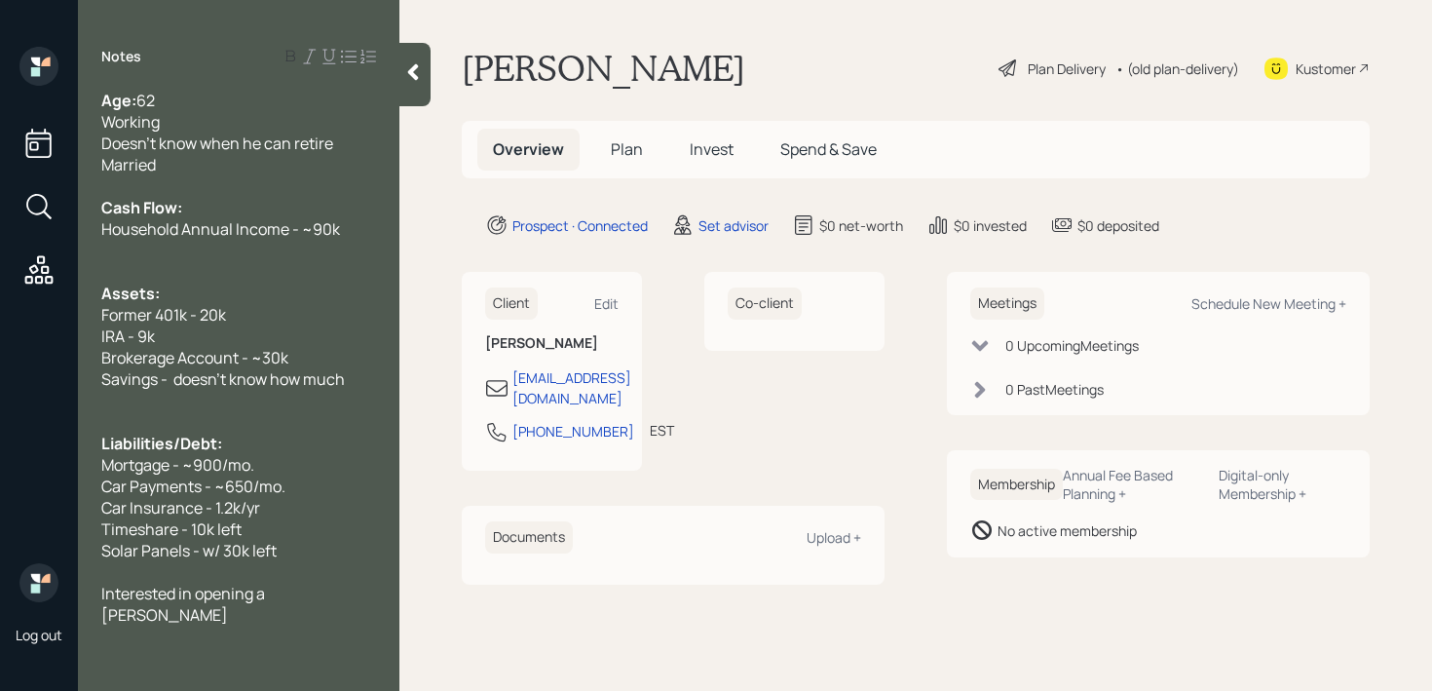
click at [190, 492] on span "Car Payments - ~650/mo." at bounding box center [193, 486] width 184 height 21
click at [319, 564] on div at bounding box center [238, 571] width 275 height 21
click at [319, 550] on div "Solar Panels - w/ 30k left" at bounding box center [238, 550] width 275 height 21
click at [159, 271] on div at bounding box center [238, 271] width 275 height 21
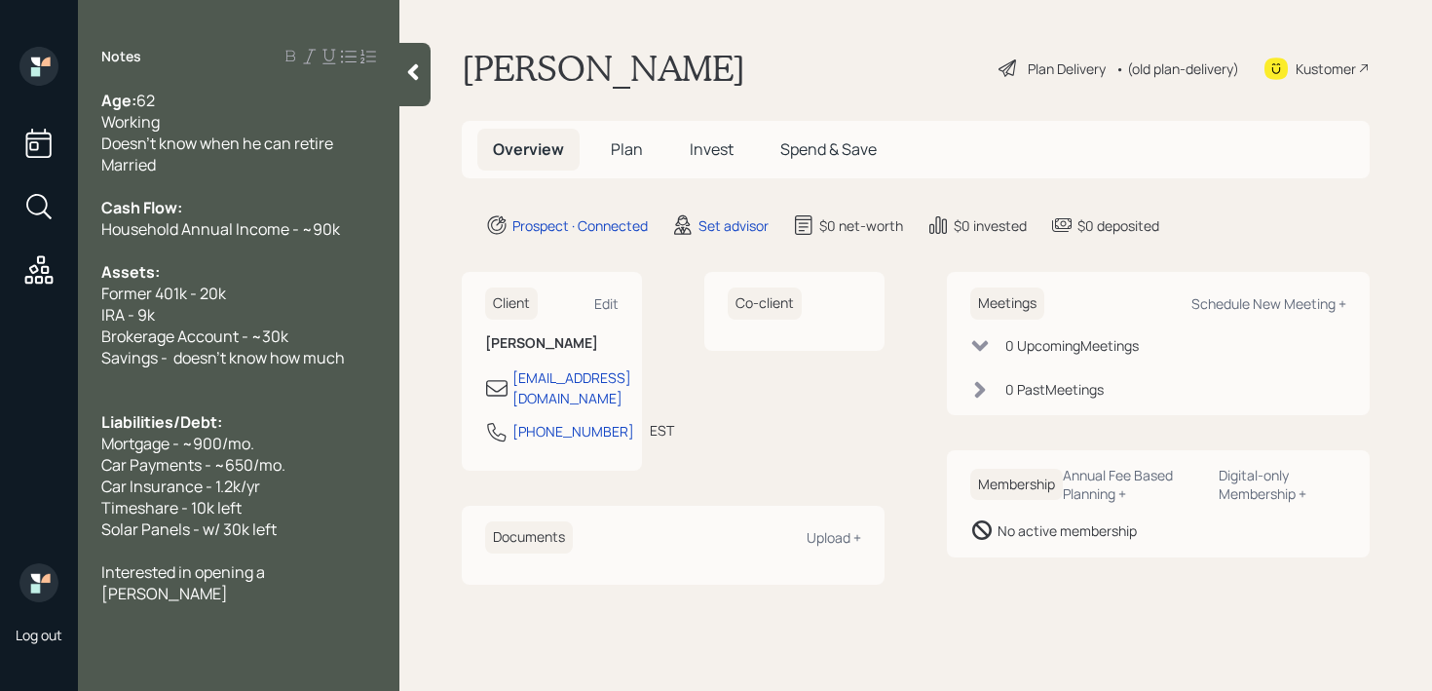
click at [305, 519] on div "Solar Panels - w/ 30k left" at bounding box center [238, 528] width 275 height 21
click at [270, 488] on div "Car Insurance - 1.2k/yr" at bounding box center [238, 486] width 275 height 21
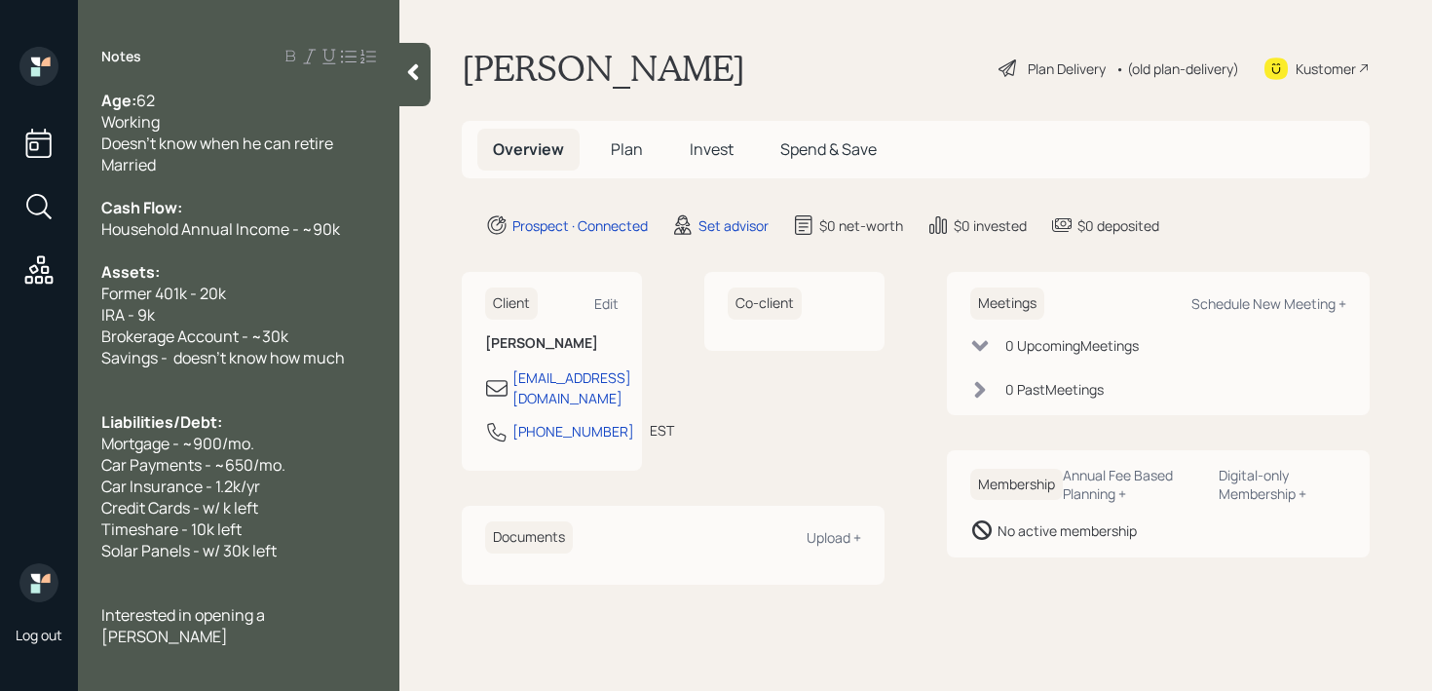
click at [344, 605] on div "Interested in opening a [PERSON_NAME]" at bounding box center [238, 625] width 275 height 43
click at [312, 636] on span "Interested in opening a [PERSON_NAME] because he likes that there's no taxes o …" at bounding box center [226, 636] width 250 height 64
click at [216, 510] on span "Credit Cards - w/ k left" at bounding box center [179, 507] width 157 height 21
click at [221, 504] on span "Credit Cards - w/ 9.5k left" at bounding box center [190, 507] width 179 height 21
click at [198, 531] on span "Timeshare - 10k left" at bounding box center [171, 528] width 140 height 21
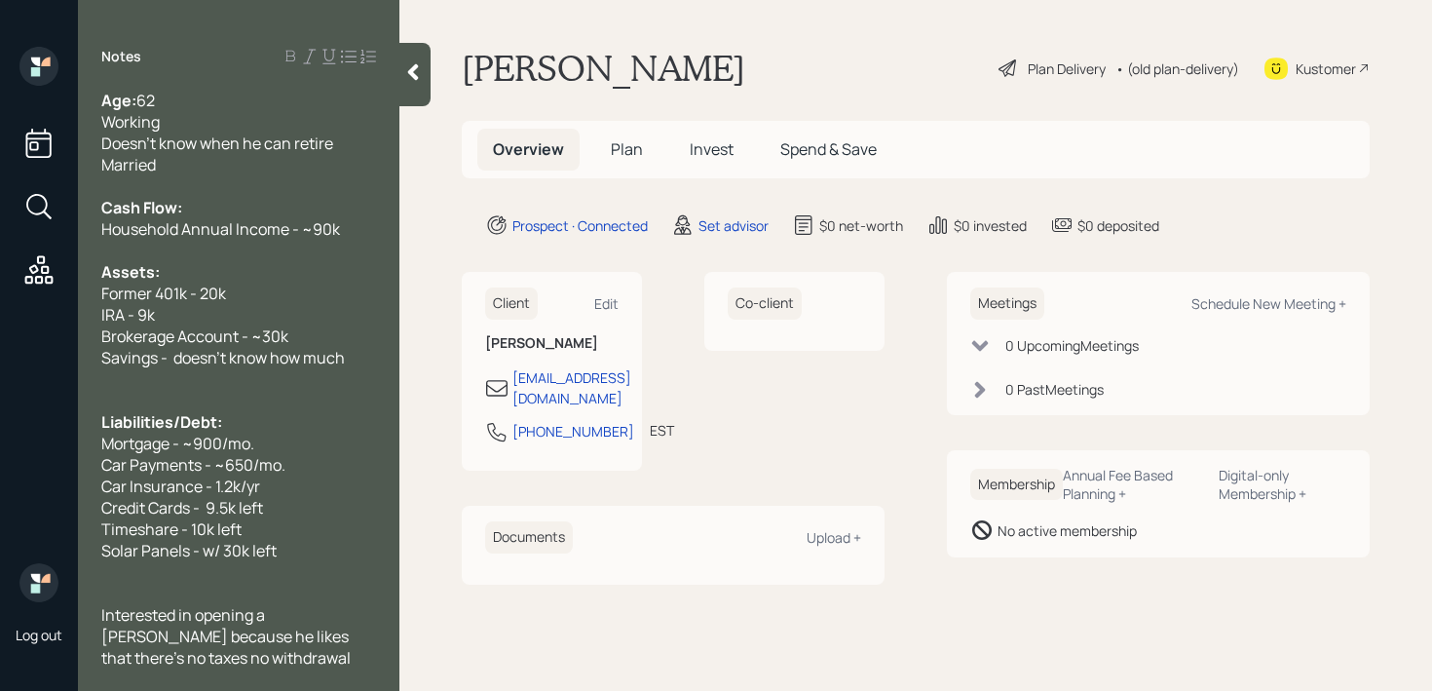
click at [193, 526] on span "Timeshare - 10k left" at bounding box center [171, 528] width 140 height 21
click at [250, 641] on span "Interested in opening a [PERSON_NAME] because he likes that there's no taxes no…" at bounding box center [226, 636] width 250 height 64
click at [194, 528] on span "Timeshare - 10k left" at bounding box center [171, 528] width 140 height 21
click at [223, 552] on span "Solar Panels - w/ 30k left" at bounding box center [188, 550] width 175 height 21
click at [368, 363] on div "Savings - doesn't know how much" at bounding box center [238, 357] width 275 height 21
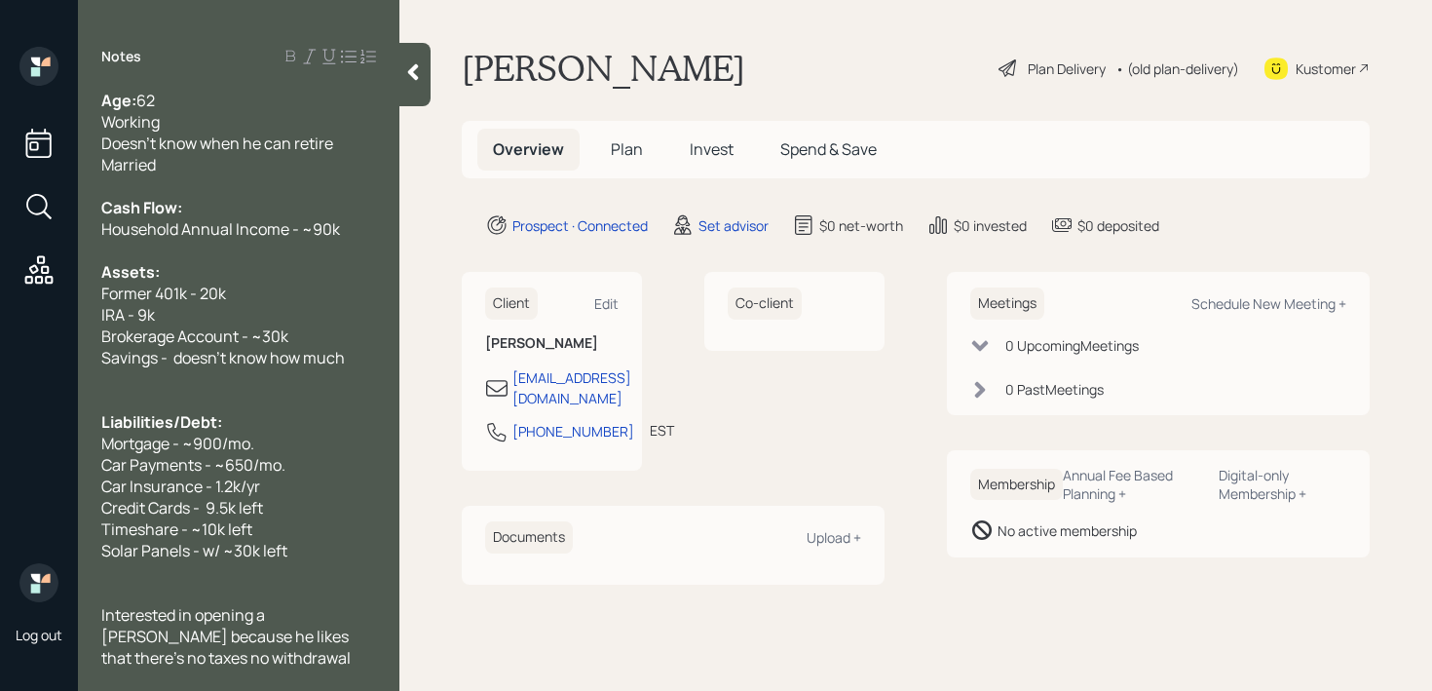
click at [348, 342] on div "Brokerage Account - ~30k" at bounding box center [238, 335] width 275 height 21
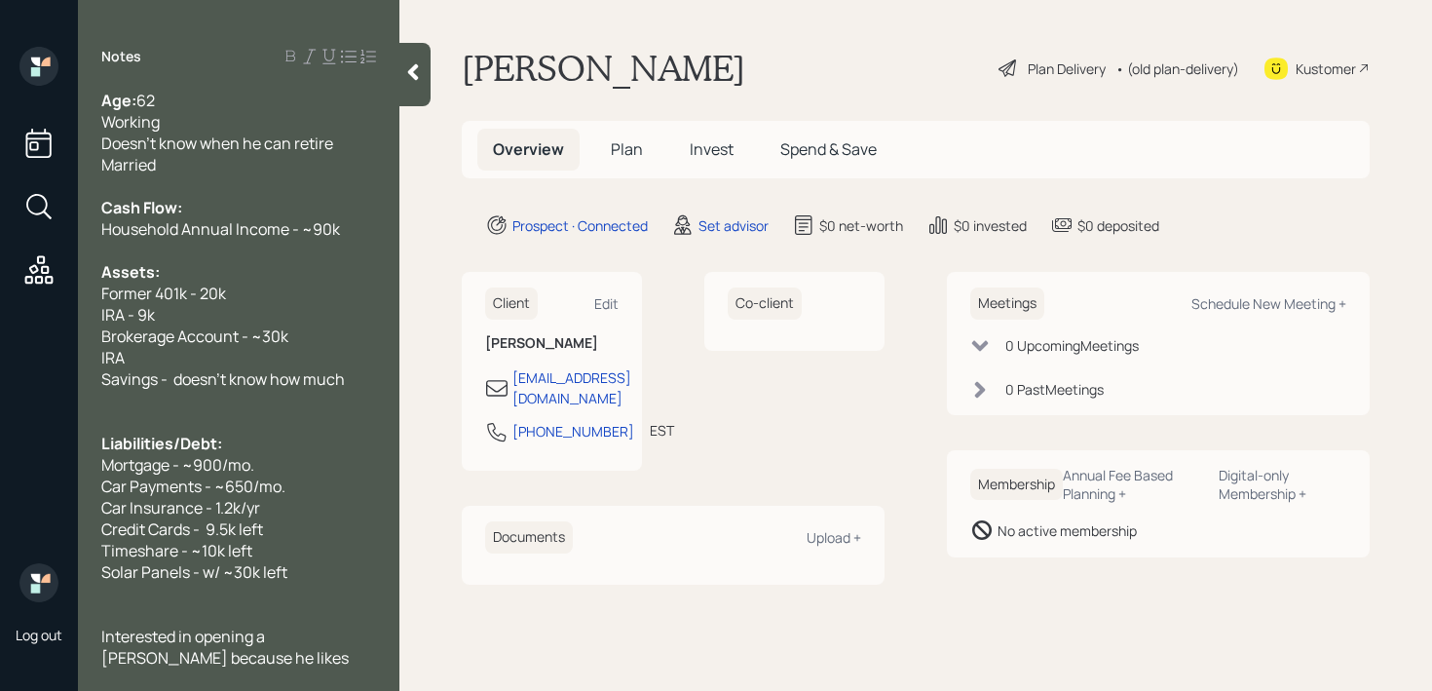
drag, startPoint x: 162, startPoint y: 357, endPoint x: 38, endPoint y: 356, distance: 123.8
click at [38, 356] on div "Log out Notes Age: [DEMOGRAPHIC_DATA] Working Doesn't know when he can retire M…" at bounding box center [716, 345] width 1432 height 691
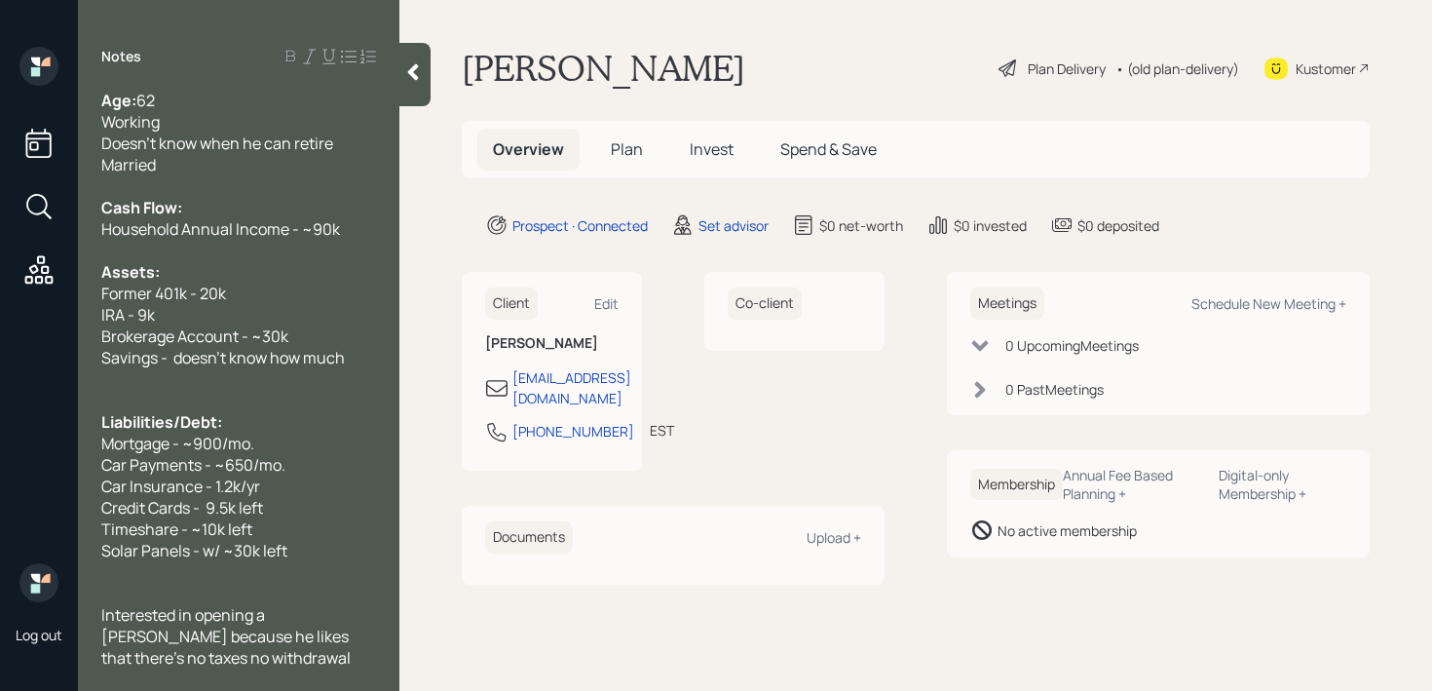
click at [199, 304] on div "IRA - 9k" at bounding box center [238, 314] width 275 height 21
click at [192, 312] on div "IRA - 9k" at bounding box center [238, 314] width 275 height 21
click at [240, 301] on div "Former 401k - 20k" at bounding box center [238, 293] width 275 height 21
click at [240, 339] on span "Brokerage Account - ~30k" at bounding box center [194, 335] width 187 height 21
click at [245, 319] on div "IRA - 9k" at bounding box center [238, 314] width 275 height 21
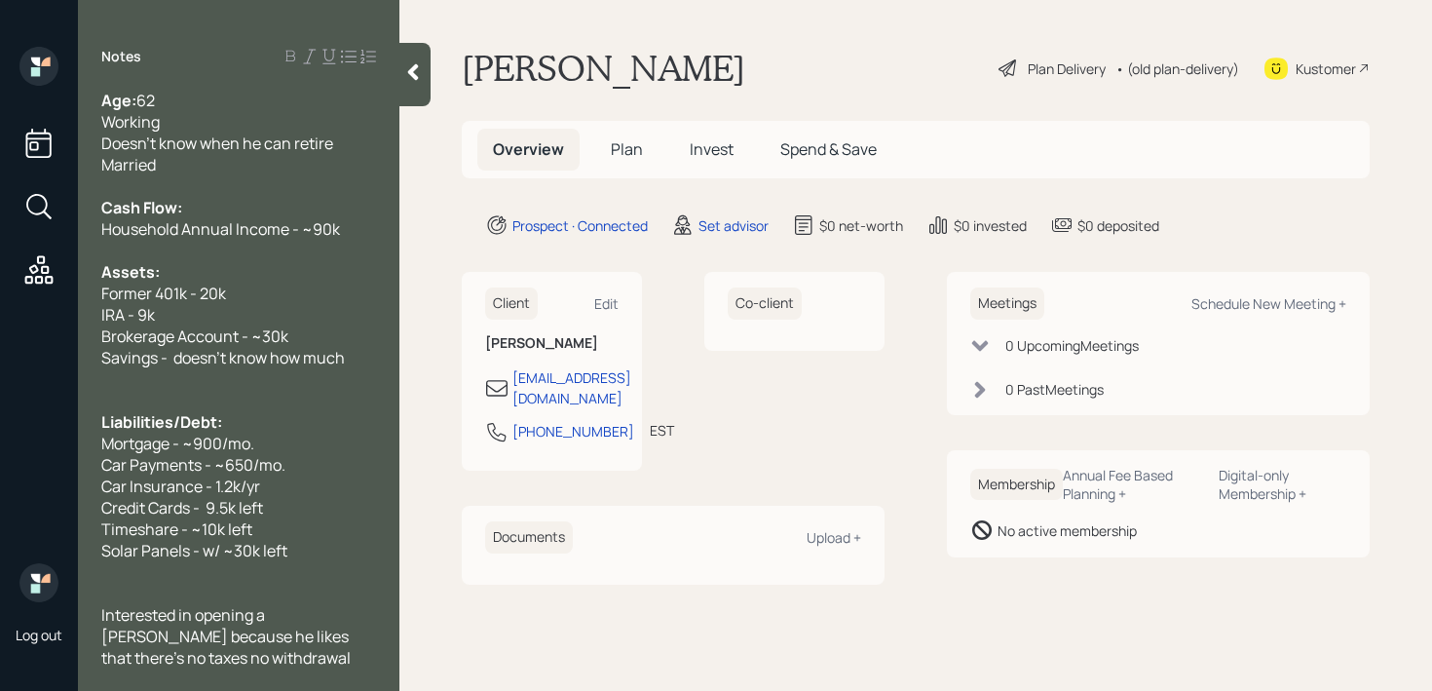
click at [261, 297] on div "Former 401k - 20k" at bounding box center [238, 293] width 275 height 21
click at [227, 267] on div "Assets:" at bounding box center [238, 271] width 275 height 21
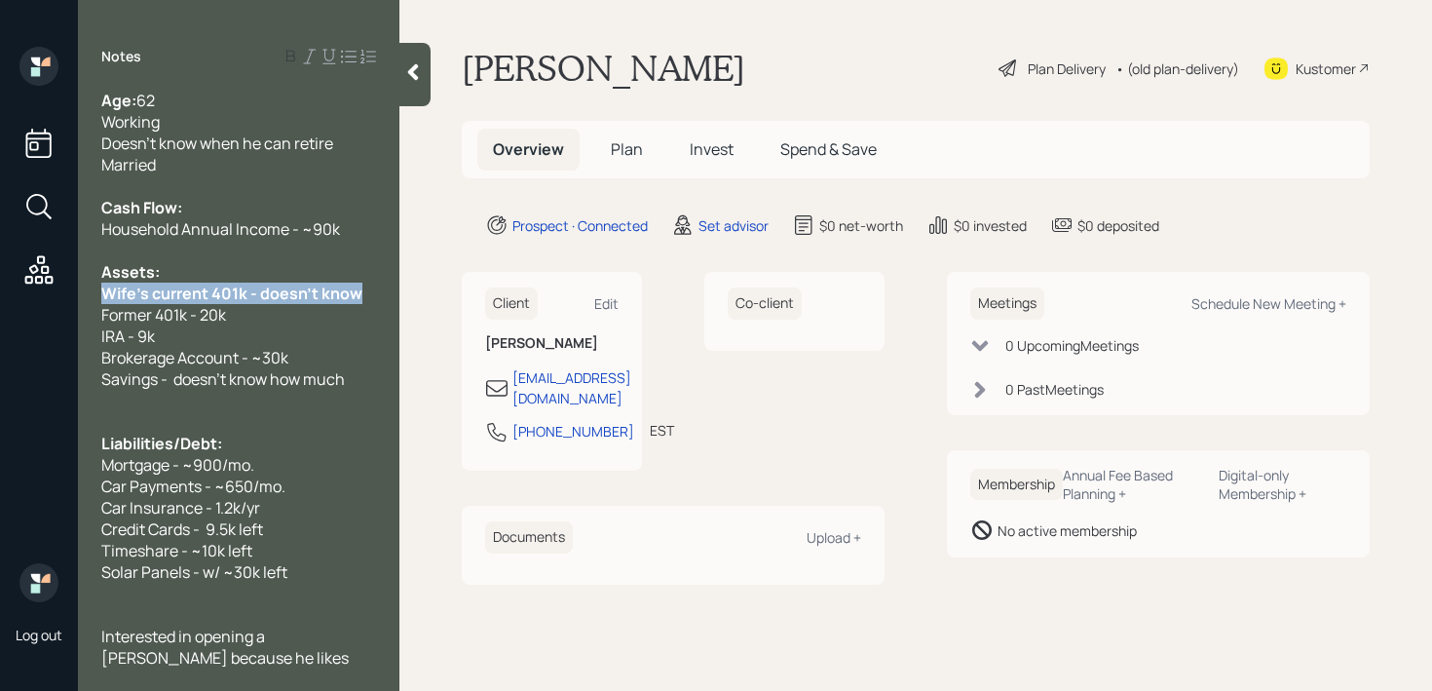
drag, startPoint x: 367, startPoint y: 290, endPoint x: 63, endPoint y: 290, distance: 304.0
click at [63, 290] on div "Log out Notes Age: [DEMOGRAPHIC_DATA] Working Doesn't know when he can retire M…" at bounding box center [716, 345] width 1432 height 691
click at [163, 311] on span "Former 401k - 20k" at bounding box center [163, 314] width 125 height 21
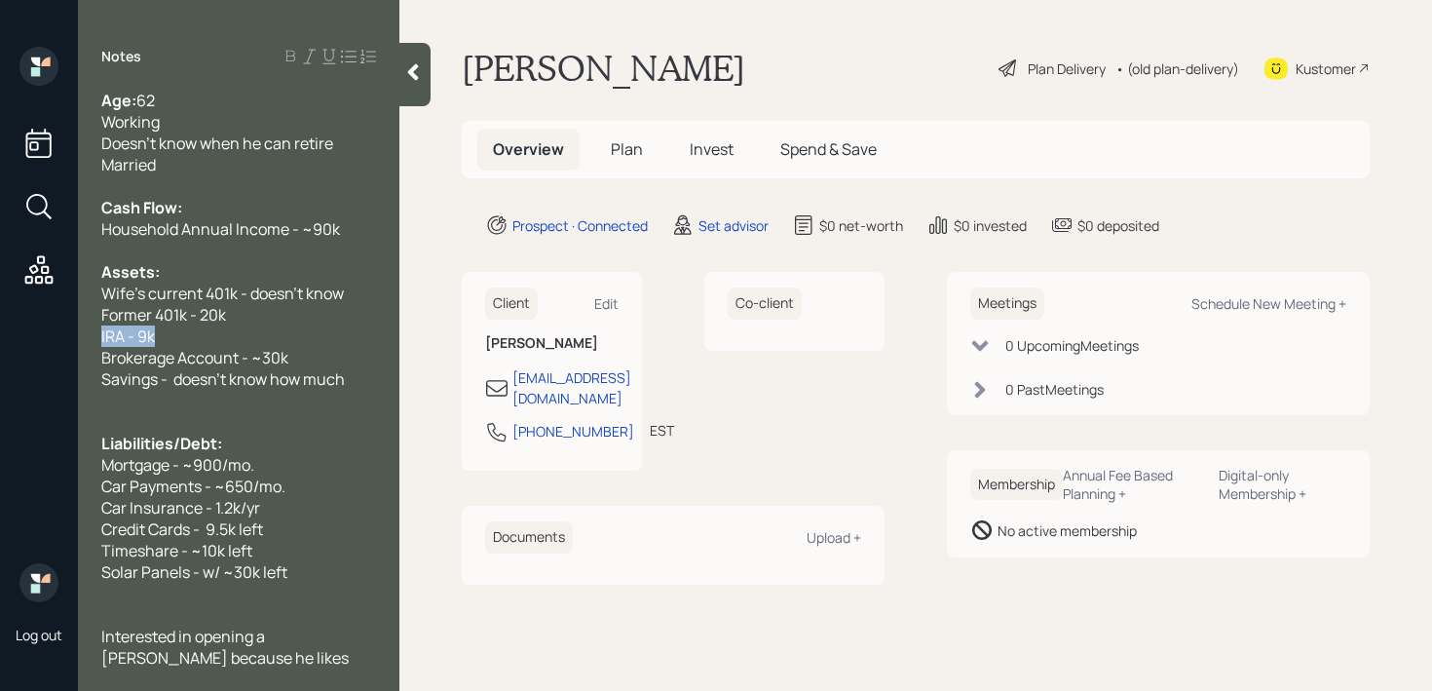
drag, startPoint x: 175, startPoint y: 335, endPoint x: 0, endPoint y: 335, distance: 175.4
click at [0, 335] on div "Log out Notes Age: [DEMOGRAPHIC_DATA] Working Doesn't know when he can retire M…" at bounding box center [716, 345] width 1432 height 691
click at [201, 322] on span "Former 401k - 20k" at bounding box center [163, 314] width 125 height 21
drag, startPoint x: 215, startPoint y: 330, endPoint x: 38, endPoint y: 330, distance: 177.3
click at [45, 330] on div "Log out Notes Age: [DEMOGRAPHIC_DATA] Working Doesn't know when he can retire M…" at bounding box center [716, 345] width 1432 height 691
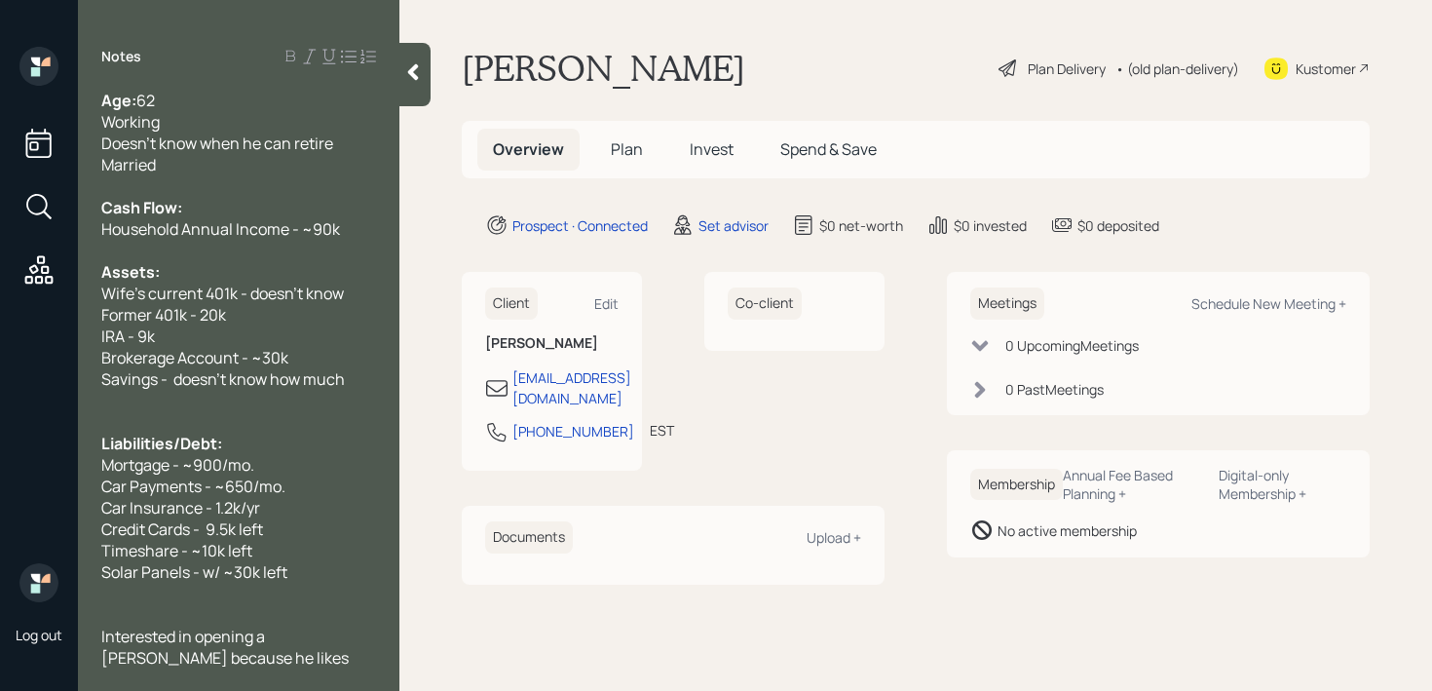
click at [196, 330] on div "IRA - 9k" at bounding box center [238, 335] width 275 height 21
drag, startPoint x: 197, startPoint y: 330, endPoint x: 84, endPoint y: 330, distance: 113.0
click at [85, 330] on div "Age: [DEMOGRAPHIC_DATA] Working Doesn't know when he can retire Married Cash Fl…" at bounding box center [239, 379] width 322 height 578
click at [175, 330] on div "IRA - 9k" at bounding box center [238, 335] width 275 height 21
click at [219, 327] on div "IRA - 9k" at bounding box center [238, 335] width 275 height 21
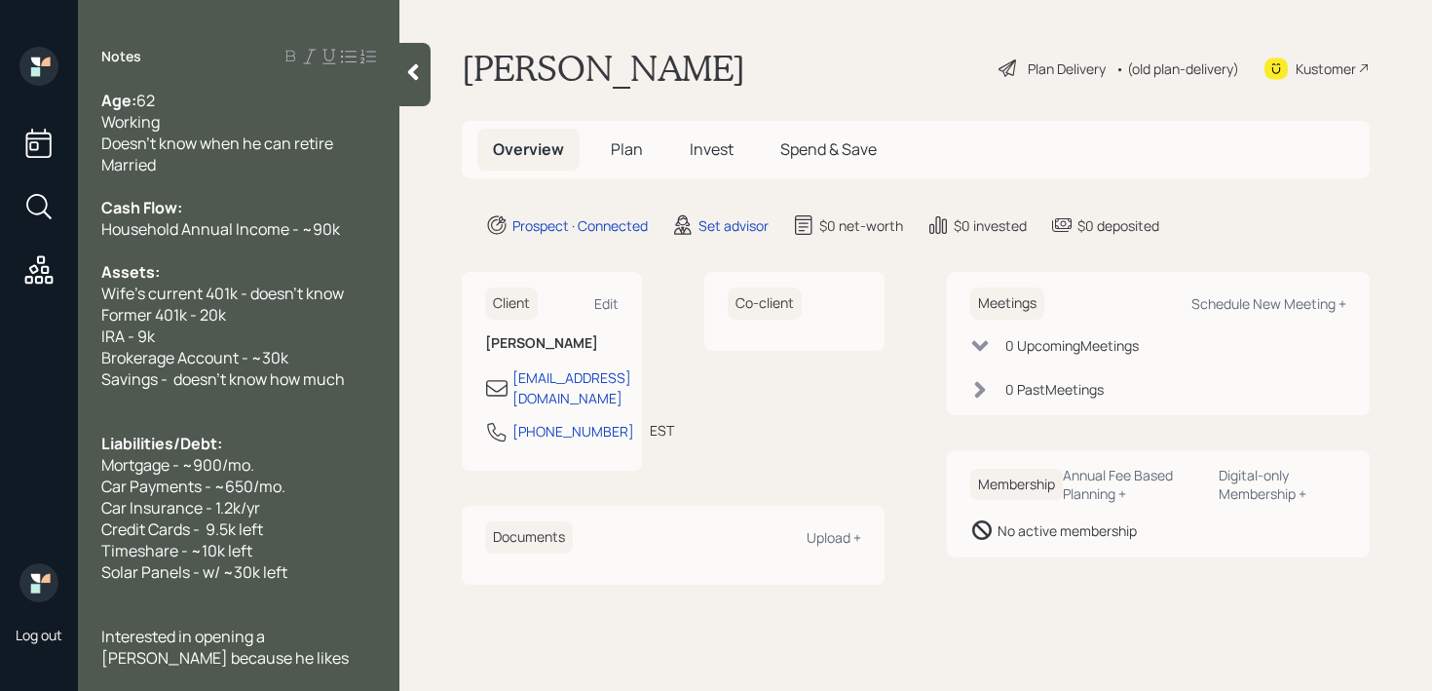
click at [252, 312] on div "Former 401k - 20k" at bounding box center [238, 314] width 275 height 21
click at [413, 88] on div at bounding box center [415, 74] width 31 height 63
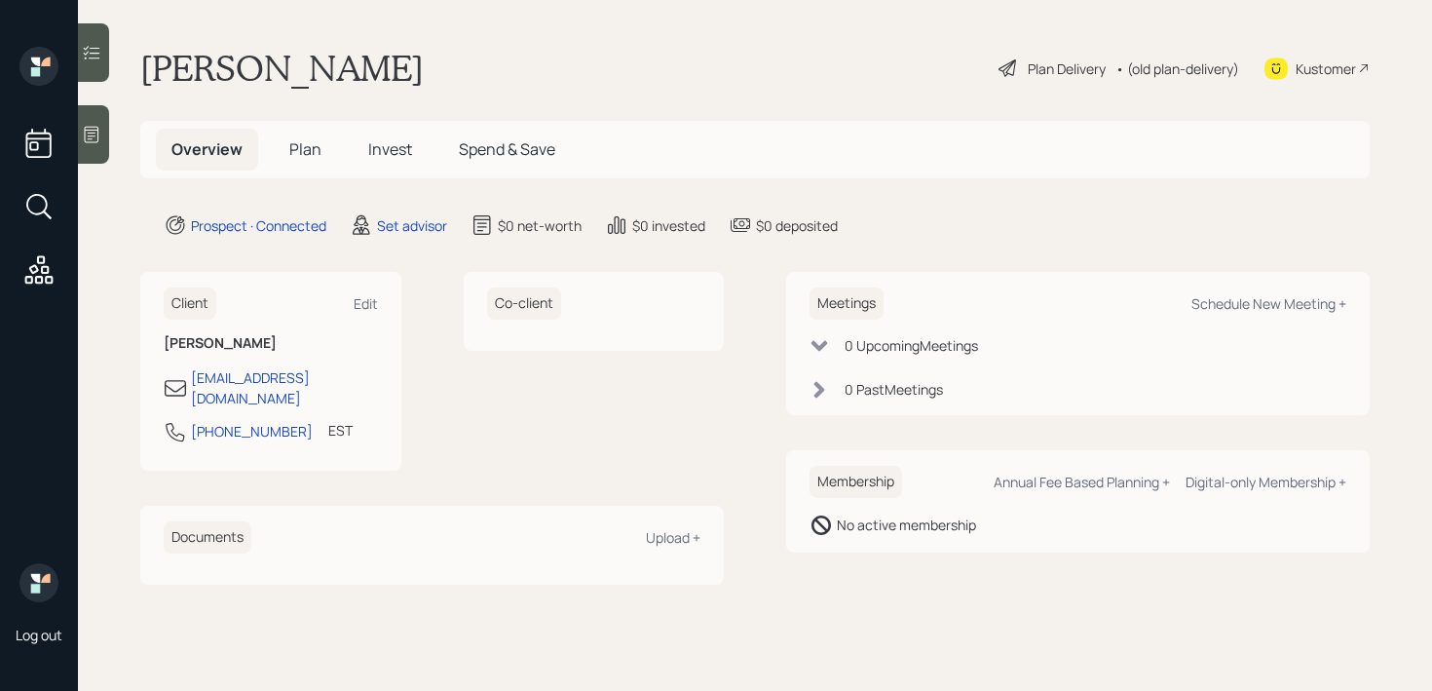
click at [1233, 292] on div "Meetings Schedule New Meeting +" at bounding box center [1078, 303] width 537 height 32
click at [1233, 307] on div "Schedule New Meeting +" at bounding box center [1269, 303] width 155 height 19
select select "round-[PERSON_NAME]"
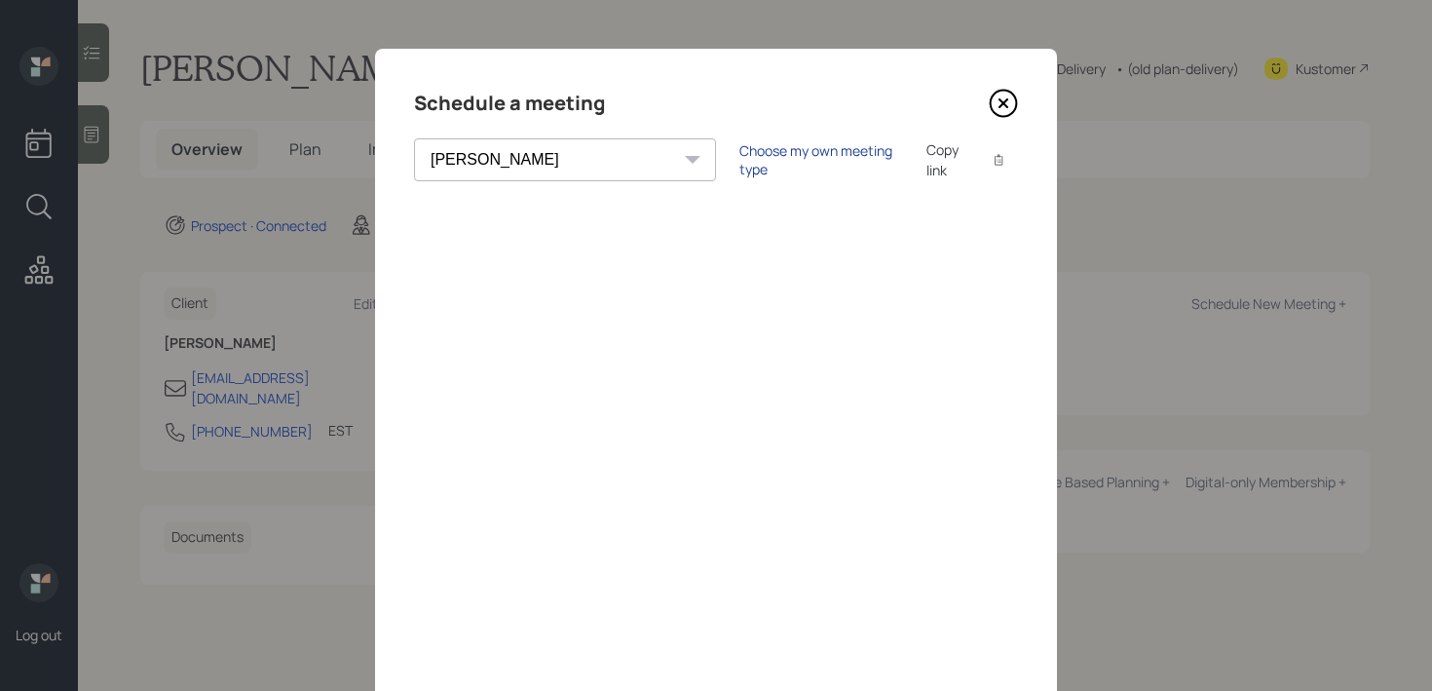
click at [755, 151] on div "Choose my own meeting type" at bounding box center [822, 159] width 164 height 37
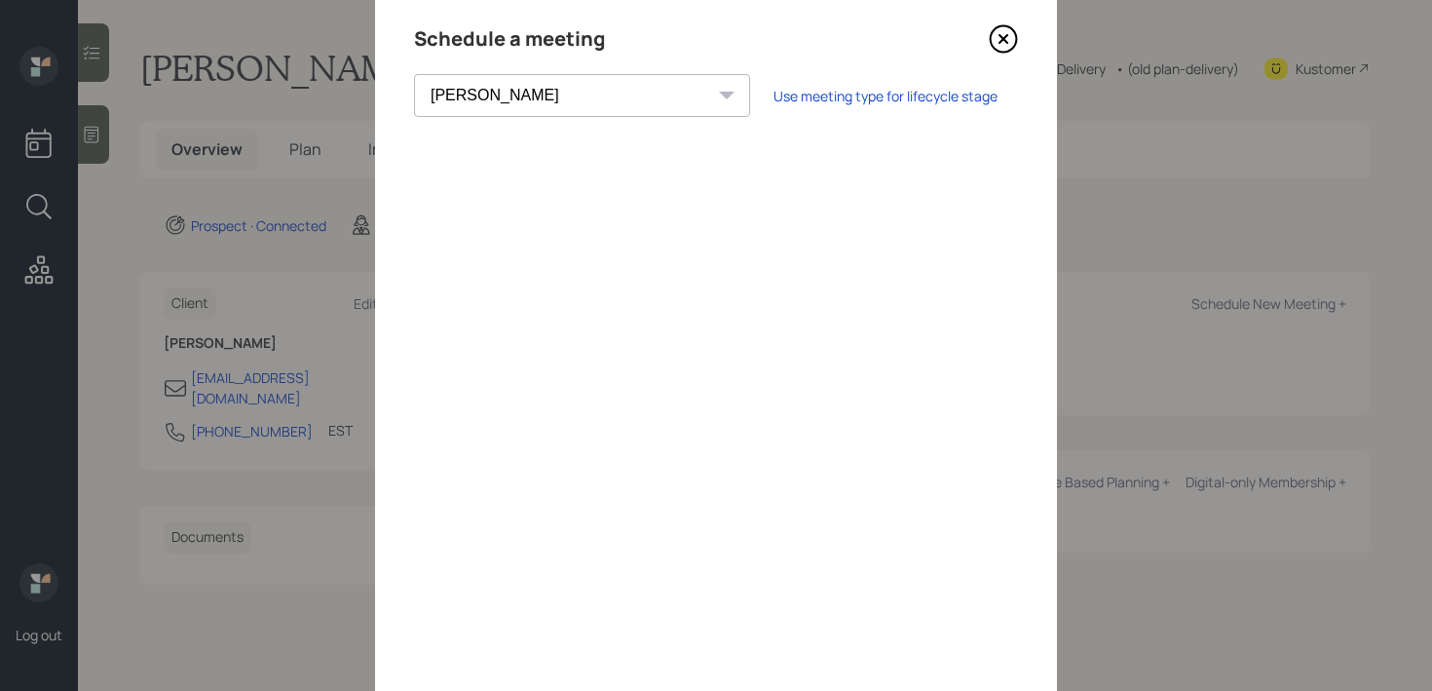
scroll to position [60, 0]
click at [774, 106] on div "Use meeting type for lifecycle stage" at bounding box center [886, 100] width 224 height 19
click at [740, 102] on div "Choose my own meeting type" at bounding box center [822, 99] width 164 height 37
click at [1009, 38] on icon at bounding box center [1003, 42] width 29 height 29
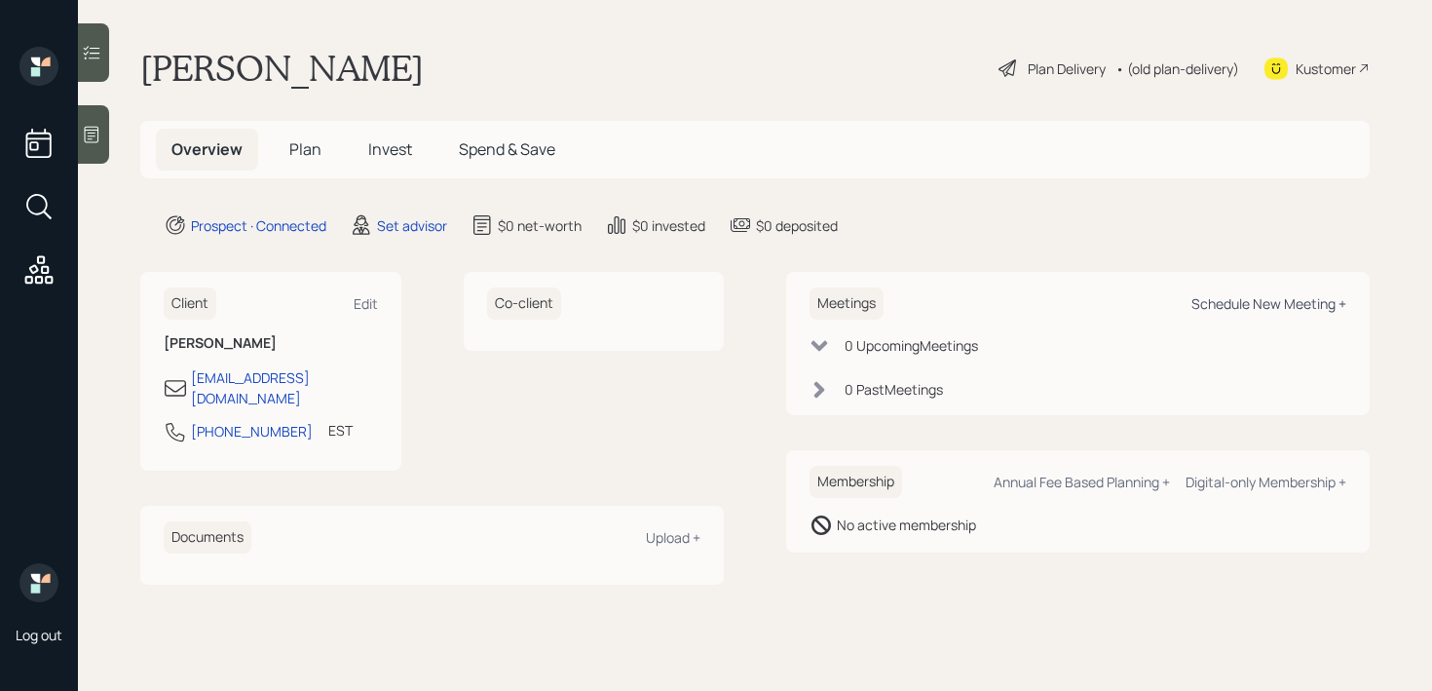
click at [1228, 305] on div "Schedule New Meeting +" at bounding box center [1269, 303] width 155 height 19
select select "round-[PERSON_NAME]"
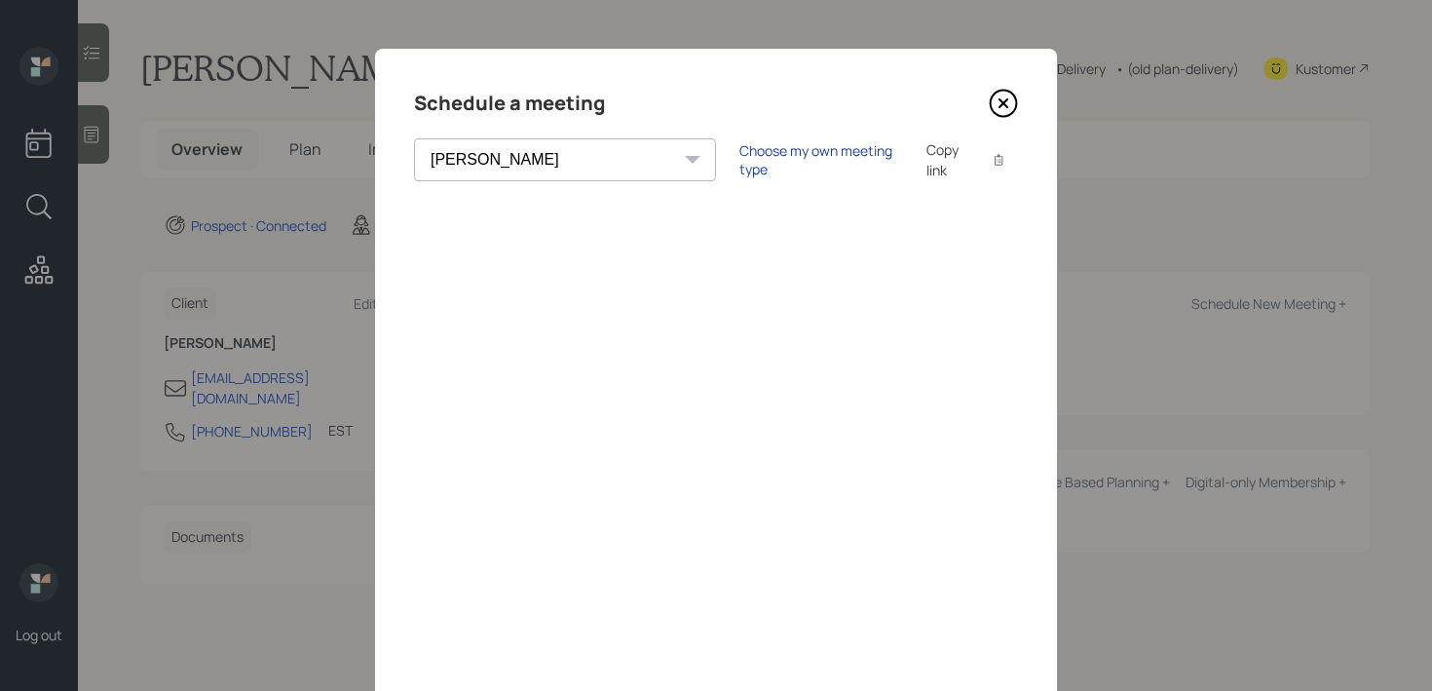
click at [758, 167] on div "Choose my own meeting type" at bounding box center [822, 159] width 164 height 37
click at [565, 171] on select "[PERSON_NAME] [PERSON_NAME] [PERSON_NAME] [PERSON_NAME] [PERSON_NAME] [PERSON_N…" at bounding box center [582, 159] width 336 height 43
click at [414, 138] on select "[PERSON_NAME] [PERSON_NAME] [PERSON_NAME] [PERSON_NAME] [PERSON_NAME] [PERSON_N…" at bounding box center [582, 159] width 336 height 43
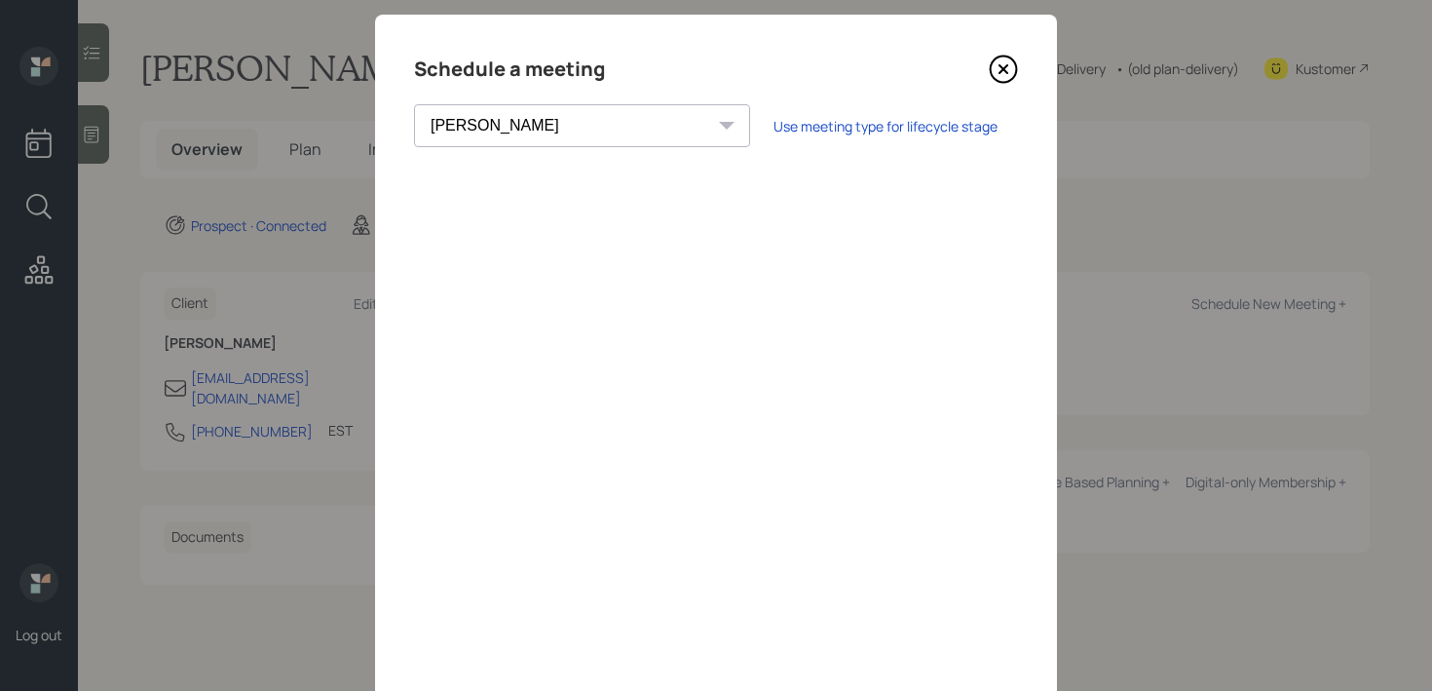
scroll to position [33, 0]
click at [1008, 76] on icon at bounding box center [1003, 70] width 29 height 29
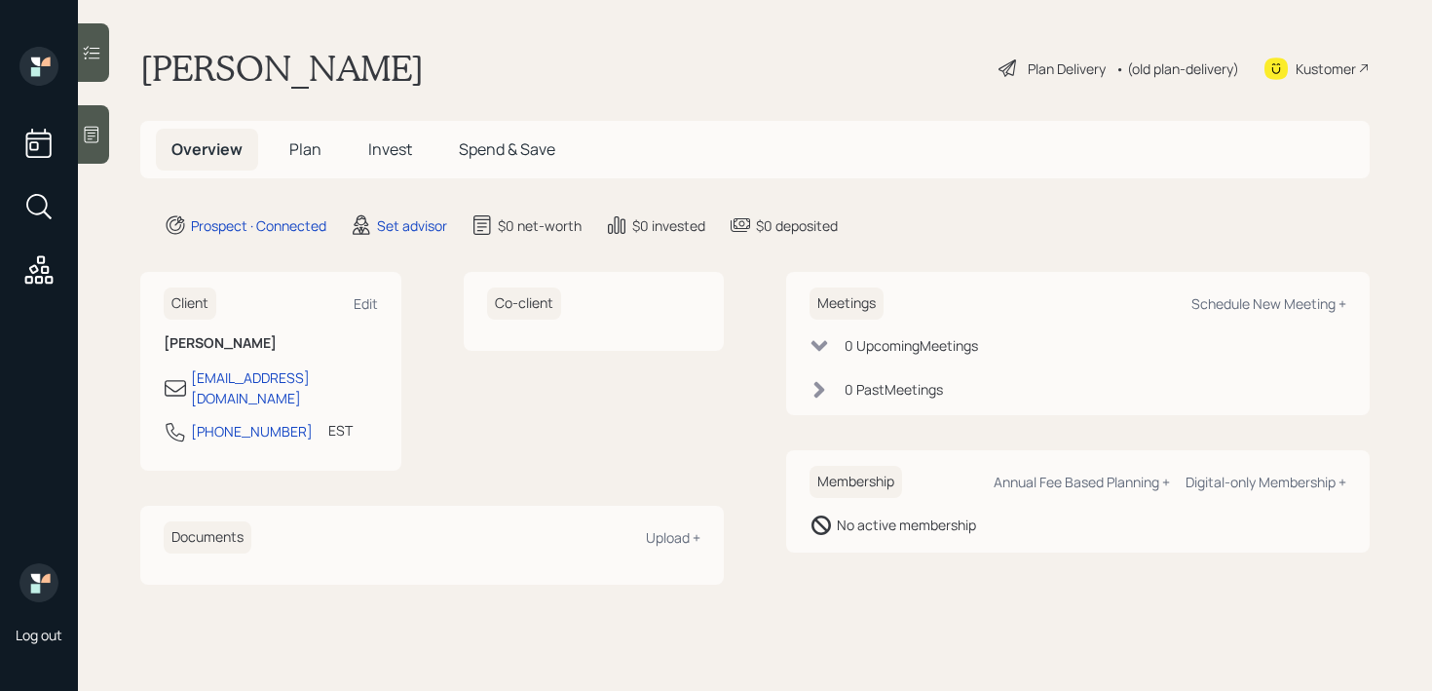
click at [106, 124] on div at bounding box center [93, 134] width 31 height 58
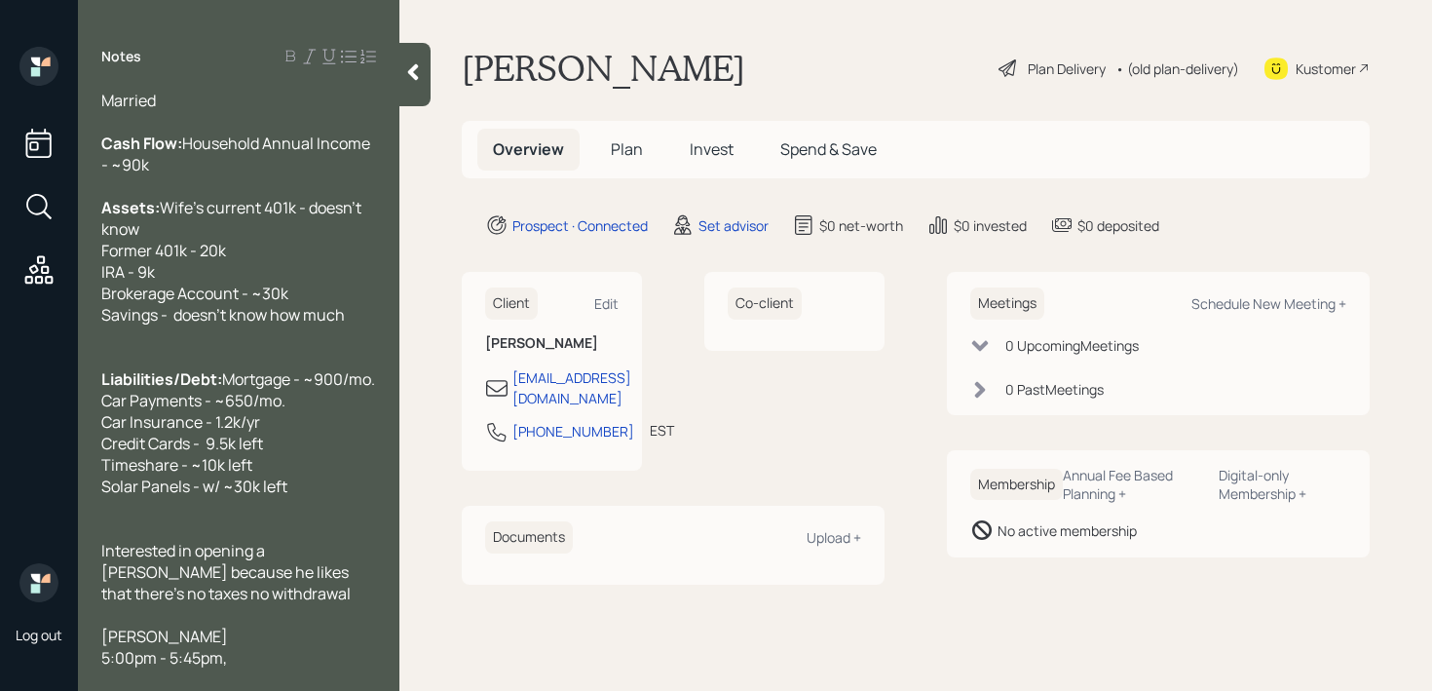
scroll to position [107, 0]
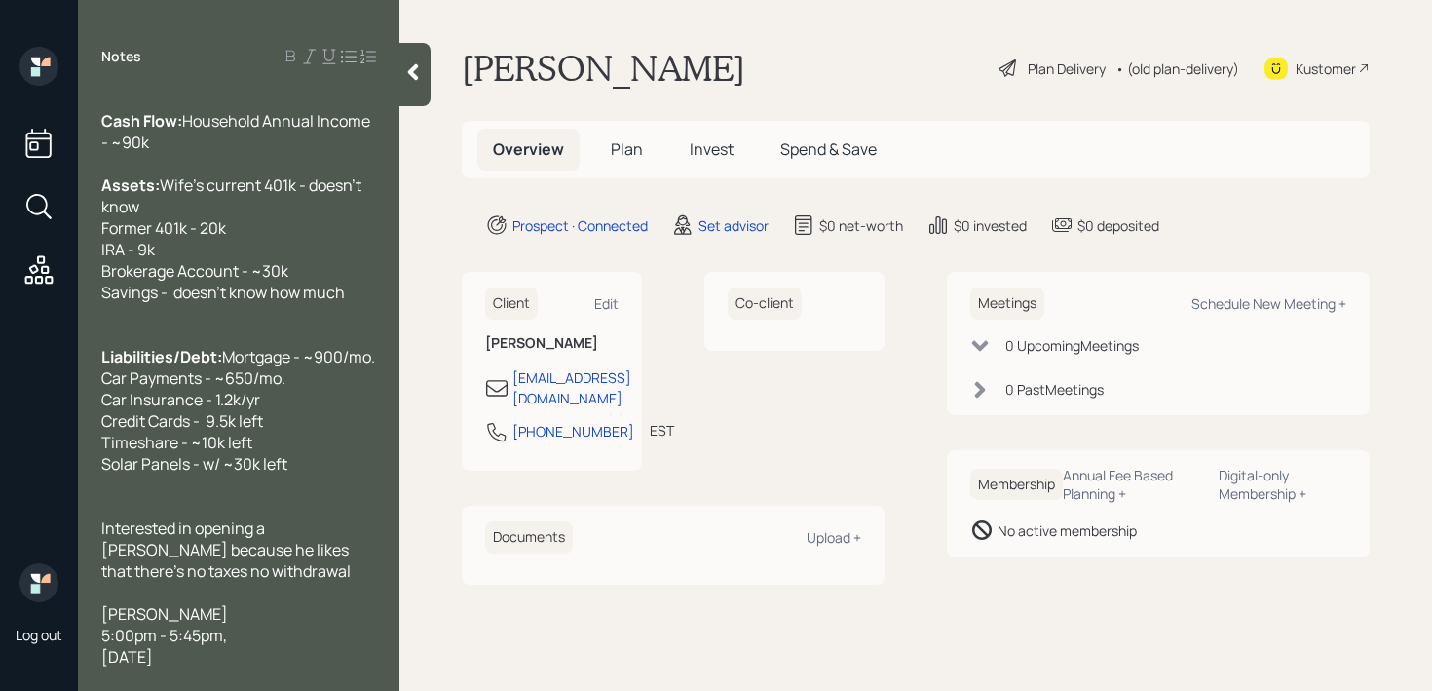
click at [1338, 70] on div "Kustomer" at bounding box center [1326, 68] width 60 height 20
click at [321, 641] on div "5:00pm - 5:45pm," at bounding box center [238, 635] width 275 height 21
click at [321, 552] on span "Interested in opening a [PERSON_NAME] because he likes that there's no taxes no…" at bounding box center [226, 549] width 250 height 64
click at [322, 562] on div "Interested in opening a [PERSON_NAME] because he likes that there's no taxes no…" at bounding box center [238, 549] width 275 height 64
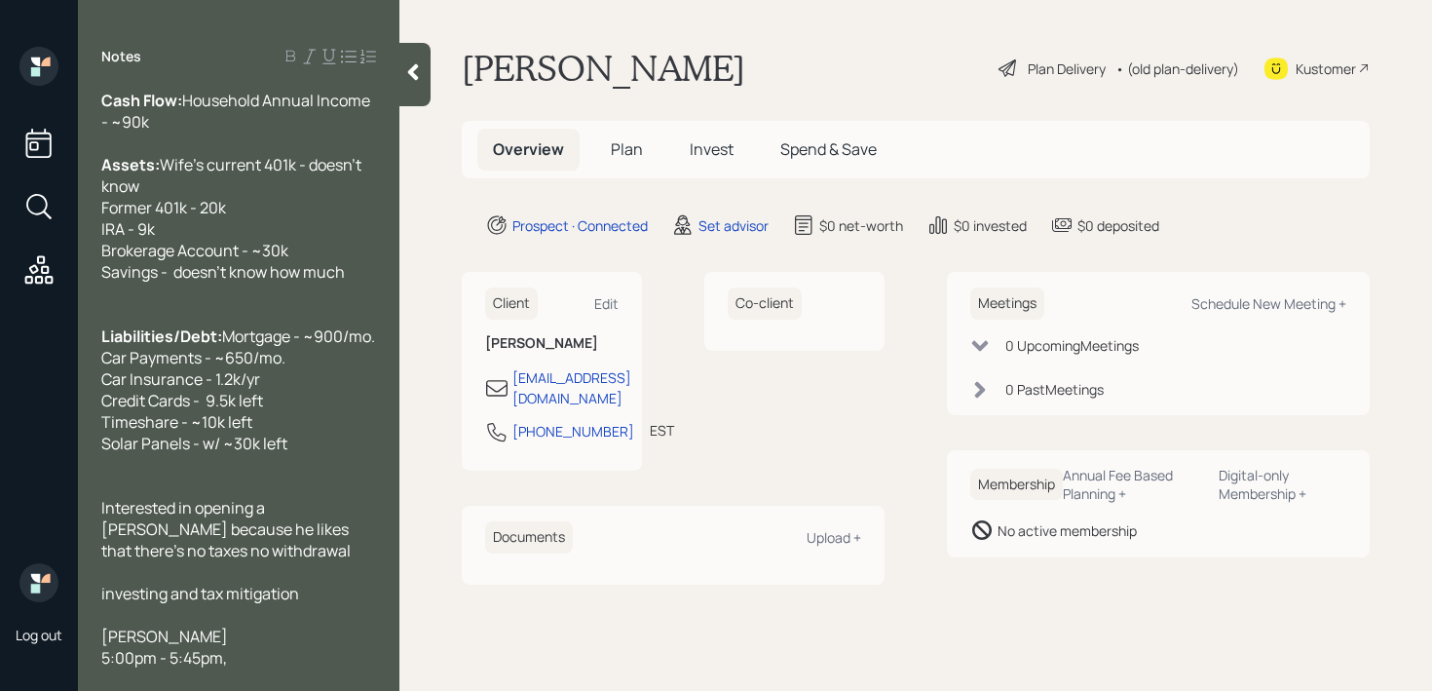
scroll to position [150, 0]
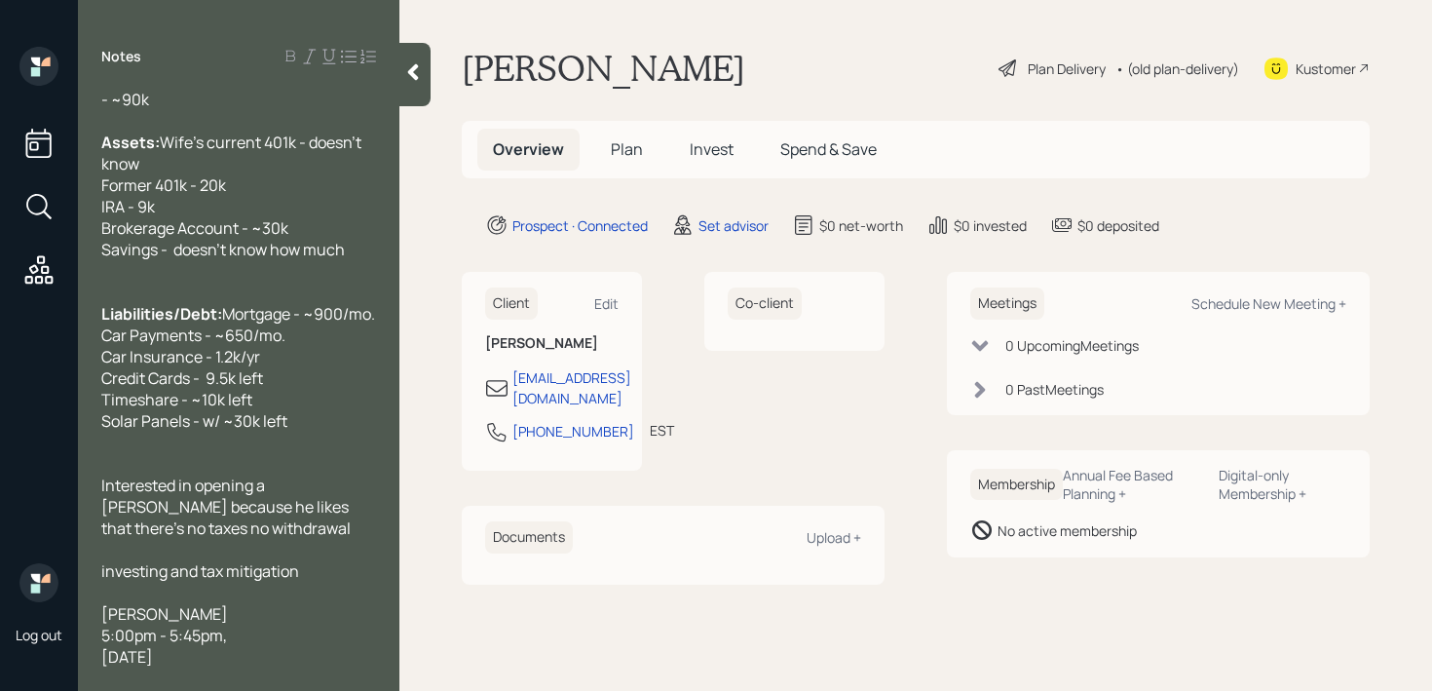
click at [366, 260] on div at bounding box center [238, 270] width 275 height 21
click at [360, 212] on div "Assets: Wife's current 401k - doesn't know Former 401k - 20k IRA - 9k Brokerage…" at bounding box center [238, 196] width 275 height 129
click at [360, 229] on div "Assets: Wife's current 401k - doesn't know Former 401k - 20k IRA - 9k Brokerage…" at bounding box center [238, 196] width 275 height 129
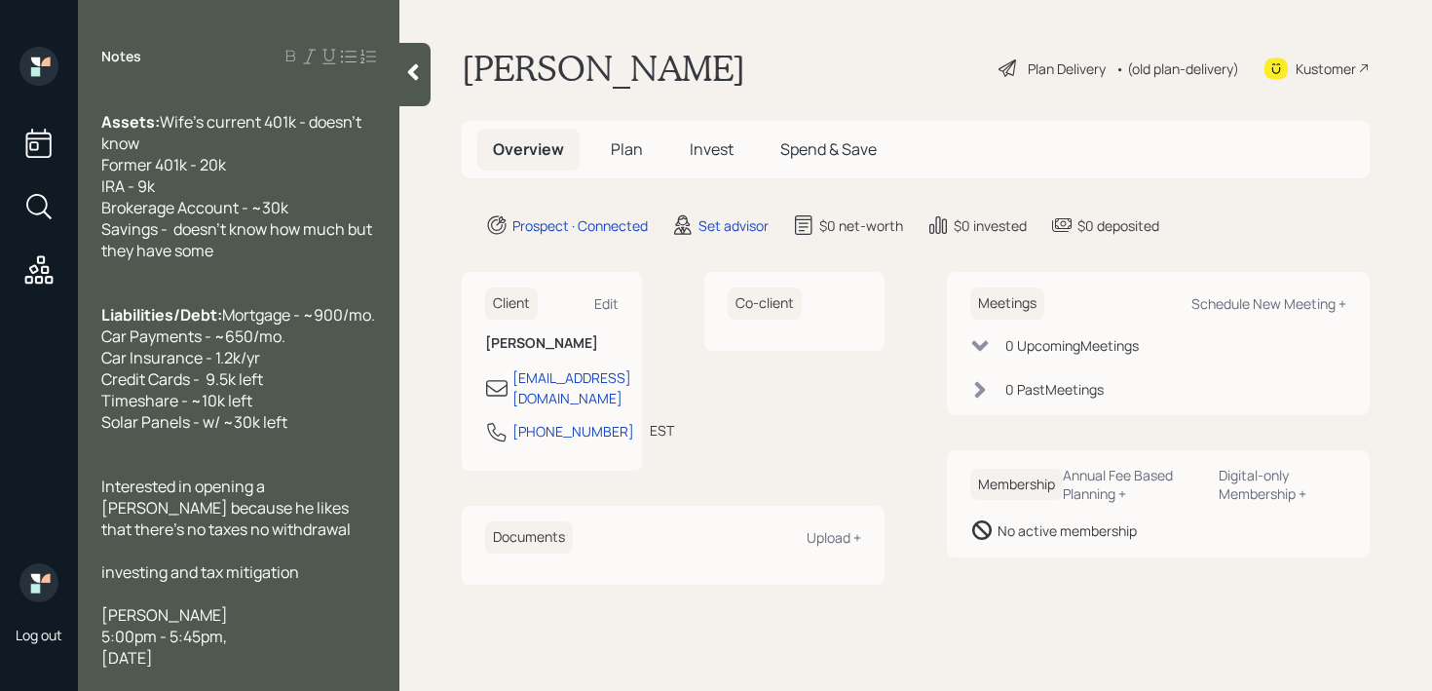
scroll to position [171, 0]
click at [264, 566] on span "investing and tax mitigation" at bounding box center [200, 570] width 198 height 21
drag, startPoint x: 339, startPoint y: 649, endPoint x: 96, endPoint y: 606, distance: 246.4
click at [96, 606] on div "Age: [DEMOGRAPHIC_DATA] Working Doesn't know when he can retire Married Cash Fl…" at bounding box center [239, 379] width 322 height 578
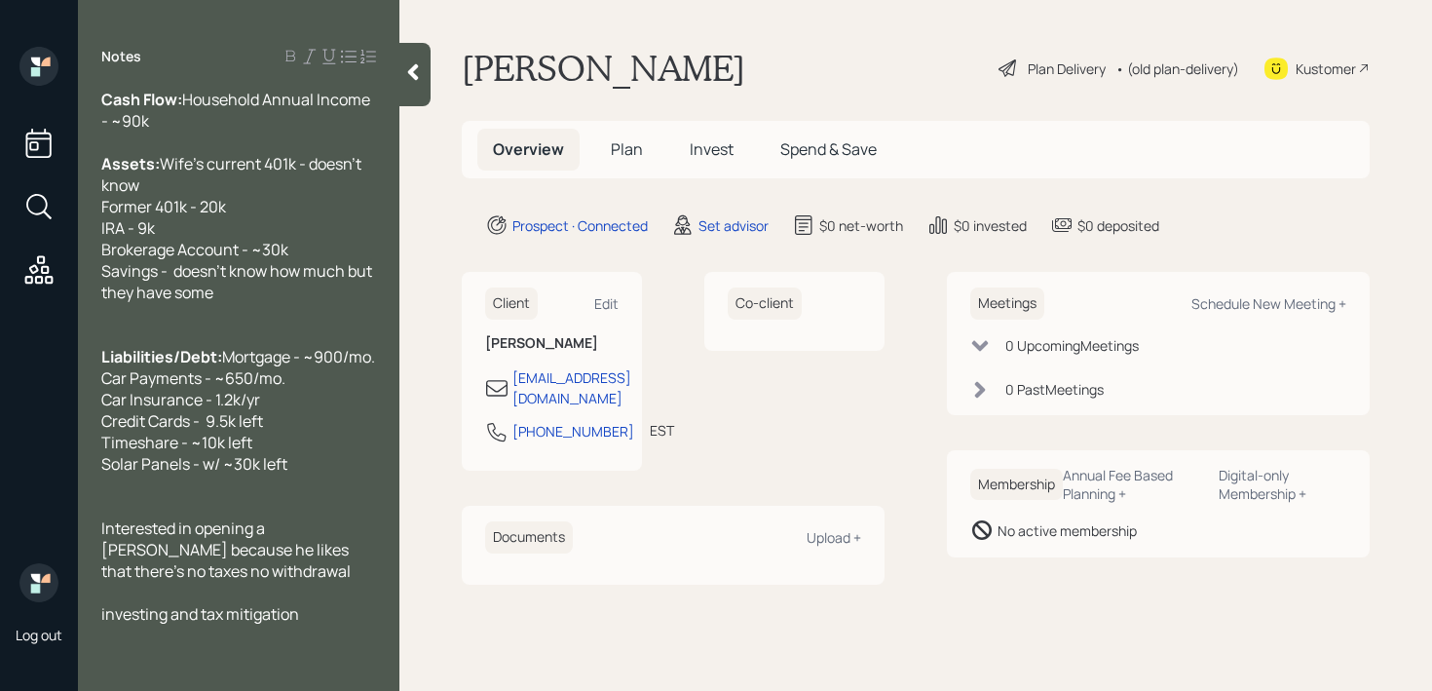
scroll to position [107, 0]
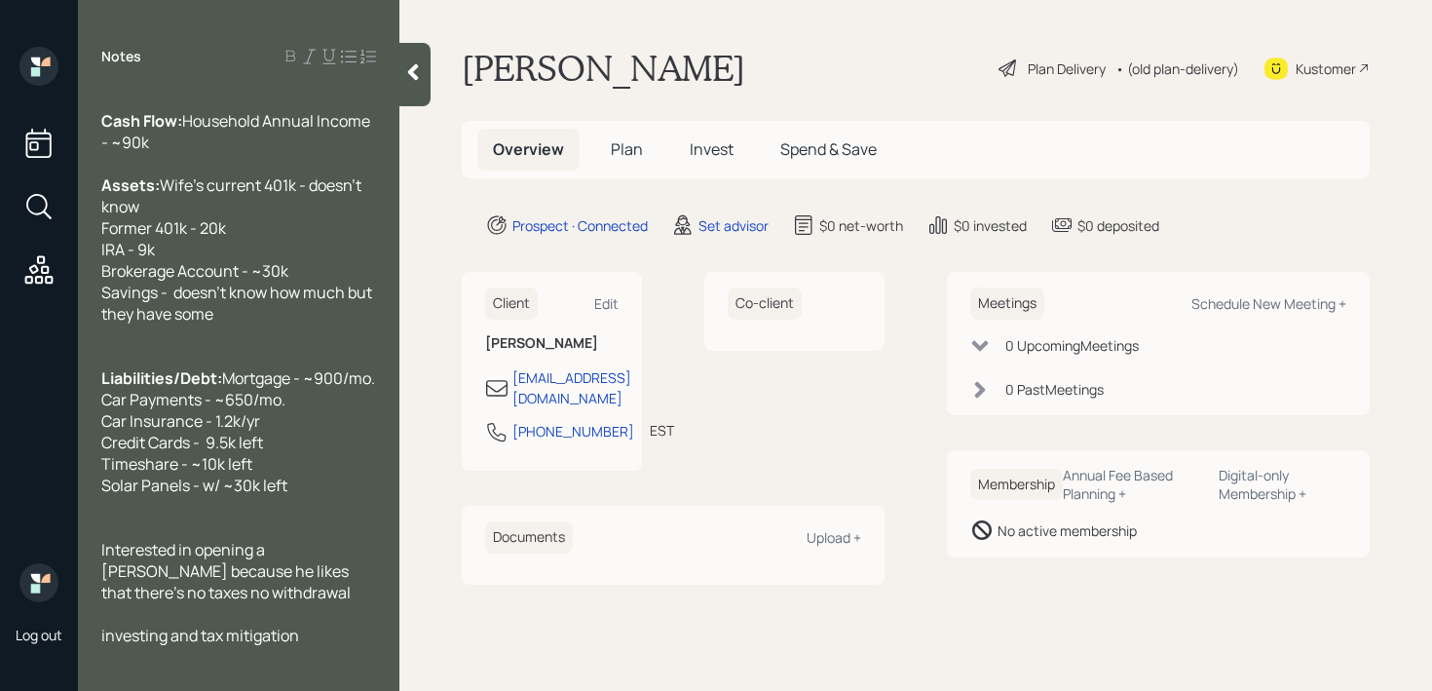
click at [221, 594] on div "Interested in opening a [PERSON_NAME] because he likes that there's no taxes no…" at bounding box center [238, 571] width 275 height 64
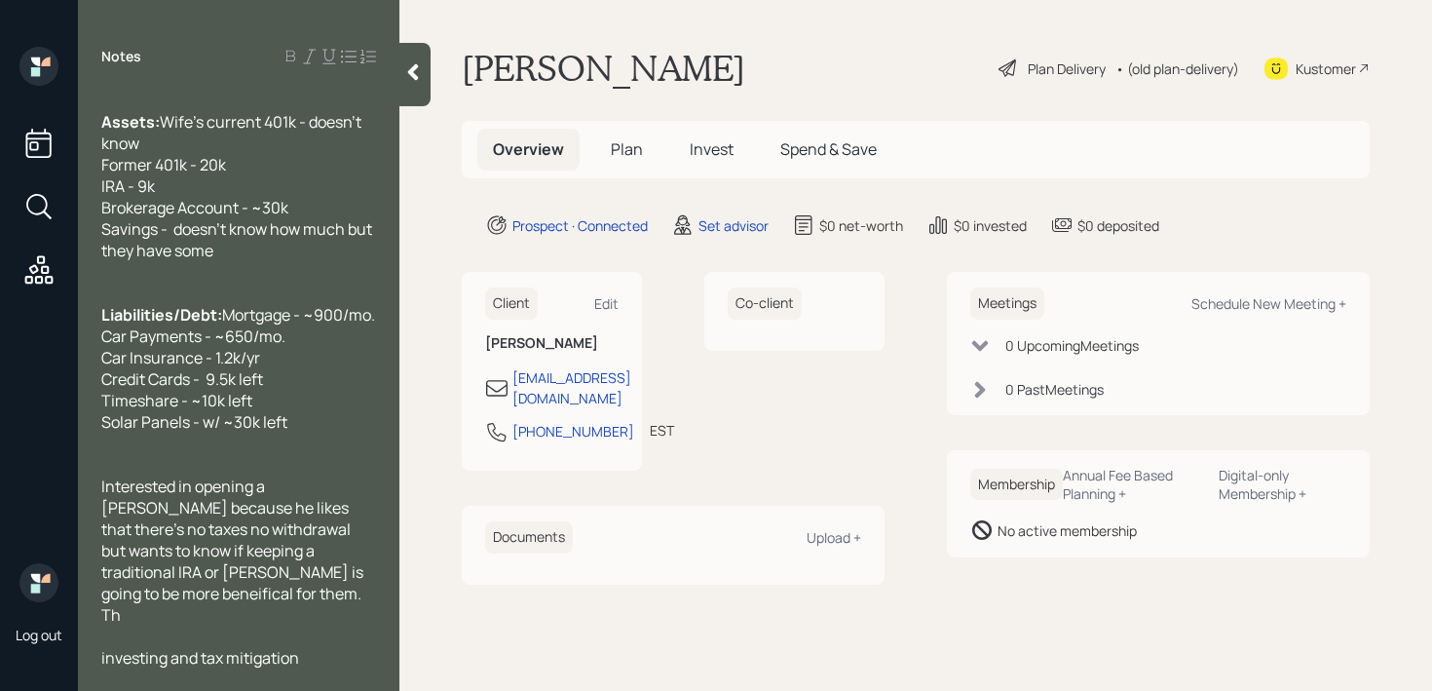
scroll to position [171, 0]
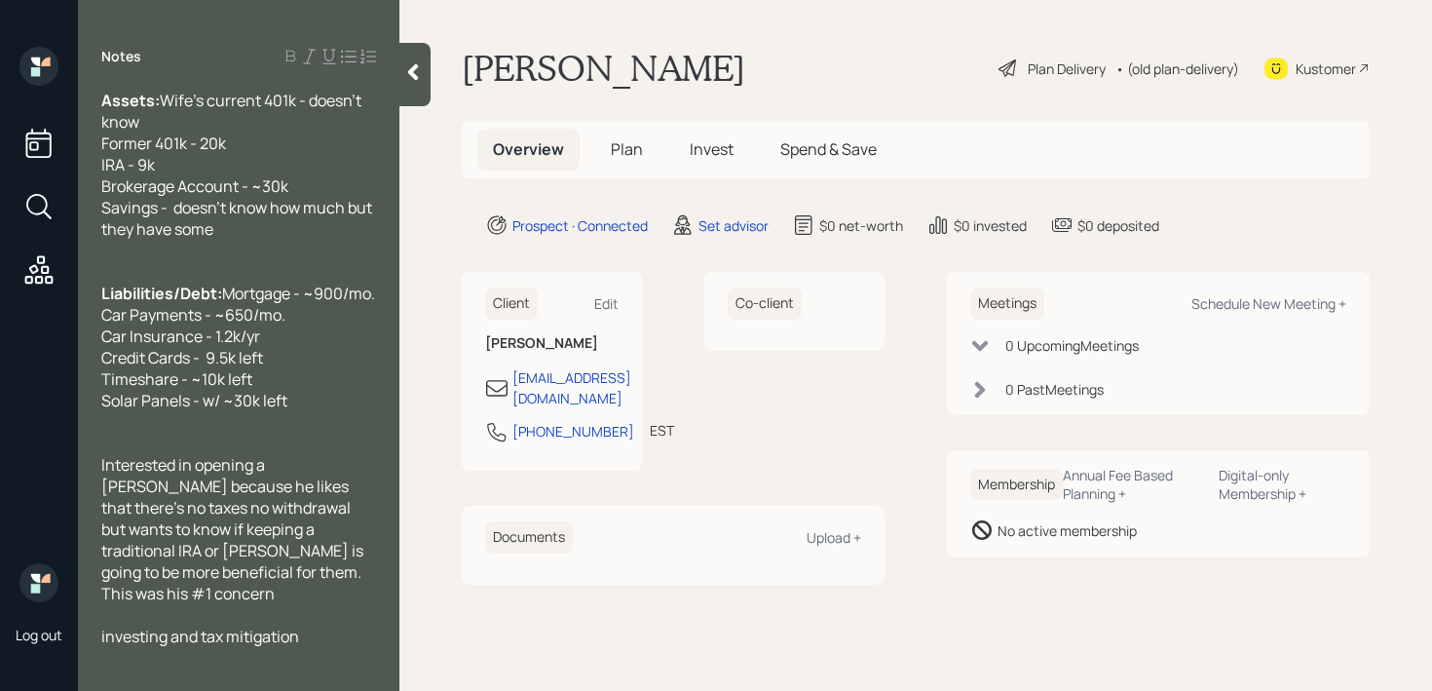
click at [307, 601] on div "Interested in opening a [PERSON_NAME] because he likes that there's no taxes no…" at bounding box center [238, 529] width 275 height 150
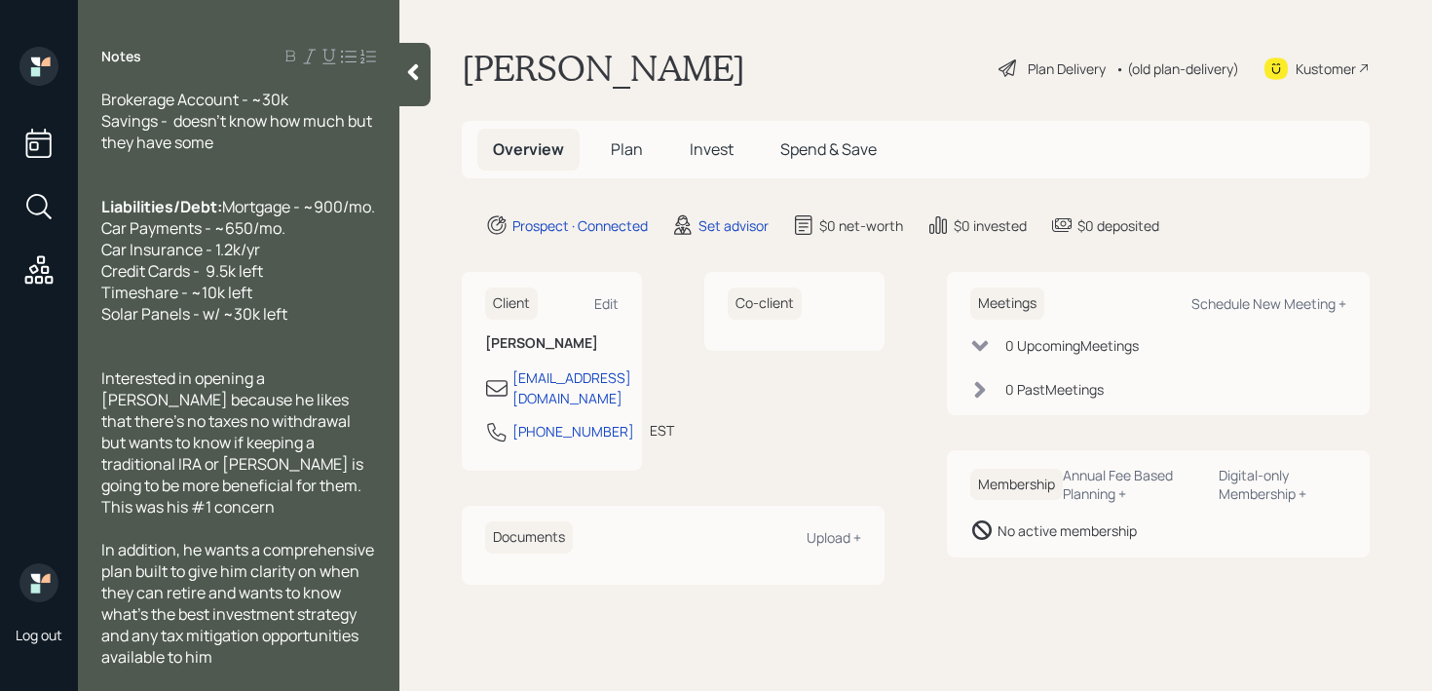
scroll to position [322, 0]
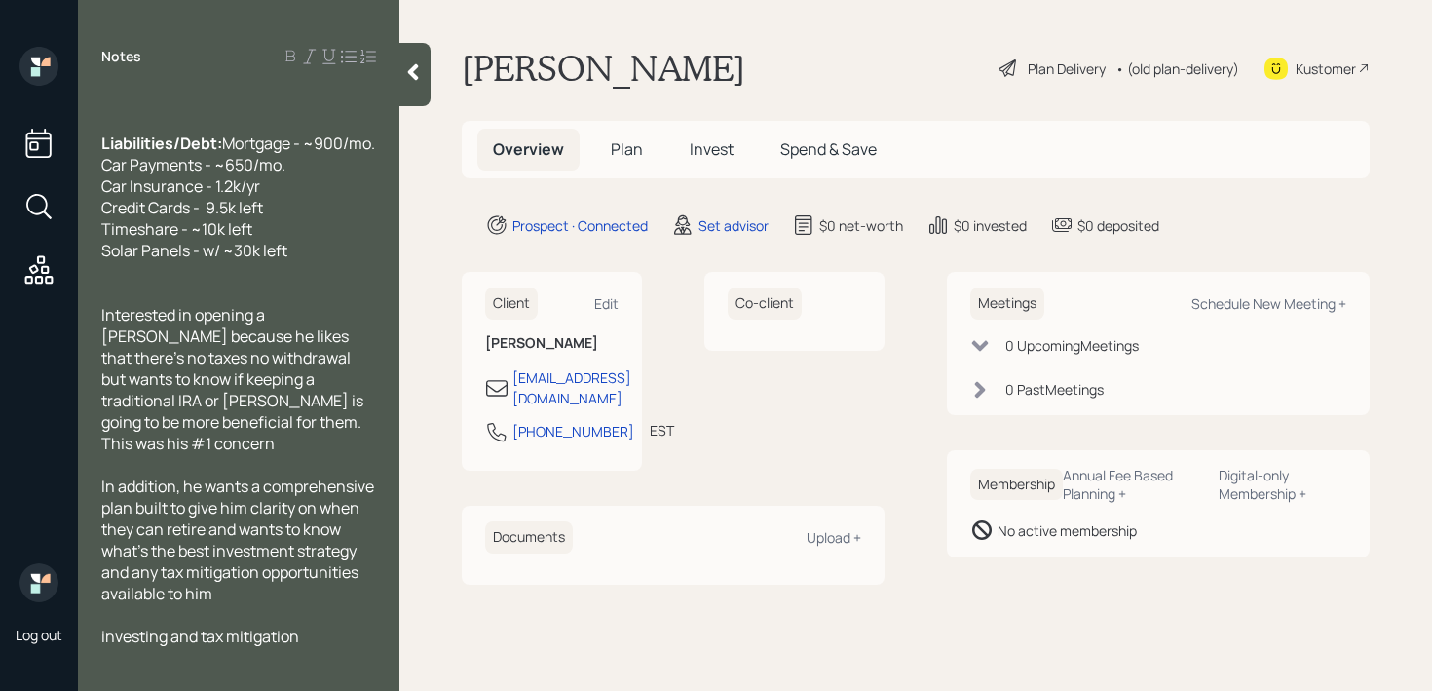
drag, startPoint x: 298, startPoint y: 638, endPoint x: 0, endPoint y: 638, distance: 298.2
click at [0, 638] on div "Log out Notes Age: [DEMOGRAPHIC_DATA] Working Doesn't know when he can retire M…" at bounding box center [716, 345] width 1432 height 691
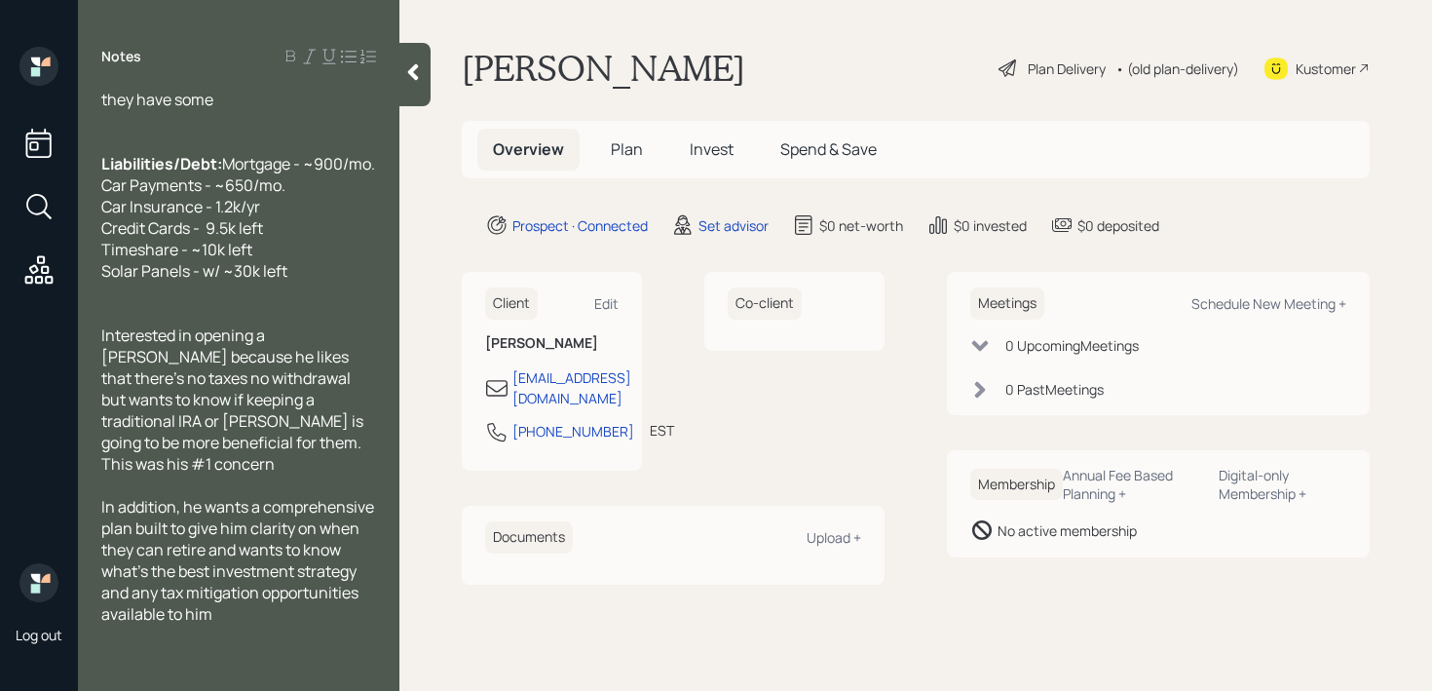
scroll to position [300, 0]
click at [250, 621] on div "In addition, he wants a comprehensive plan built to give him clarity on when th…" at bounding box center [238, 561] width 275 height 129
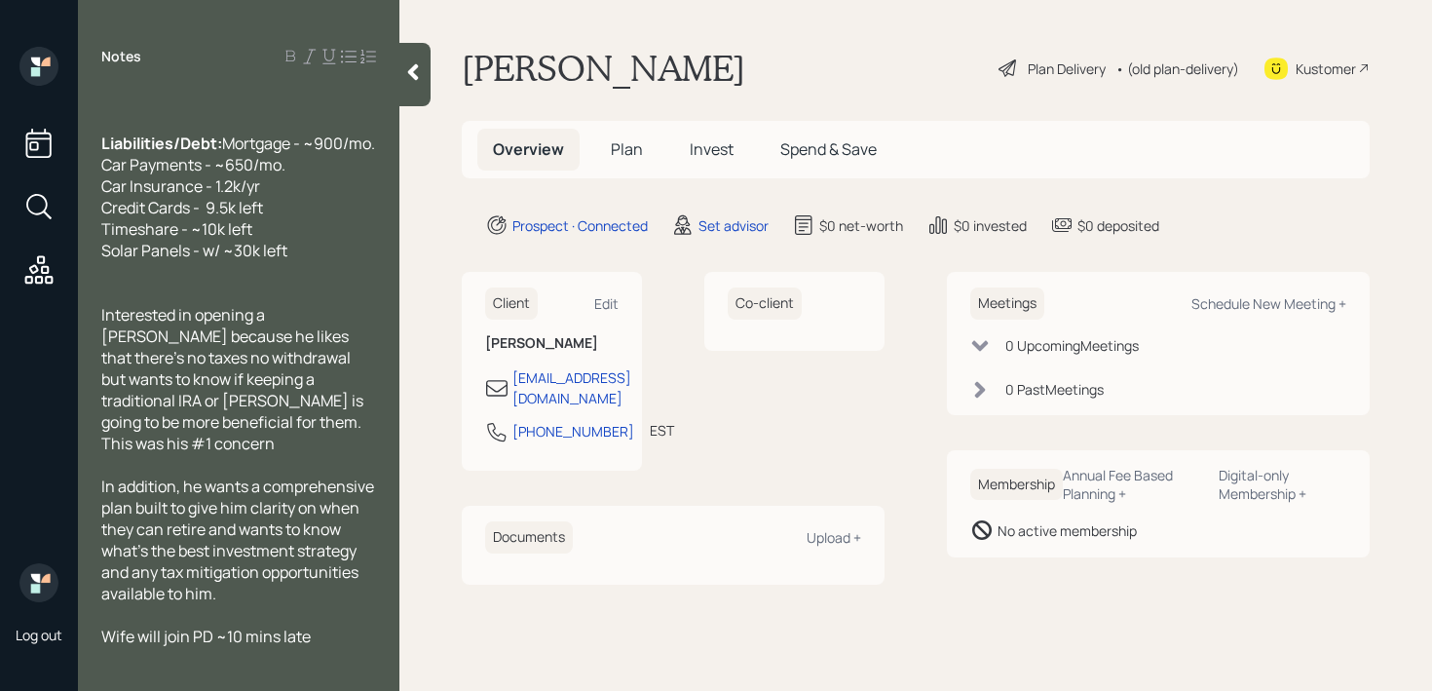
click at [417, 75] on icon at bounding box center [412, 71] width 19 height 19
